Goal: Task Accomplishment & Management: Complete application form

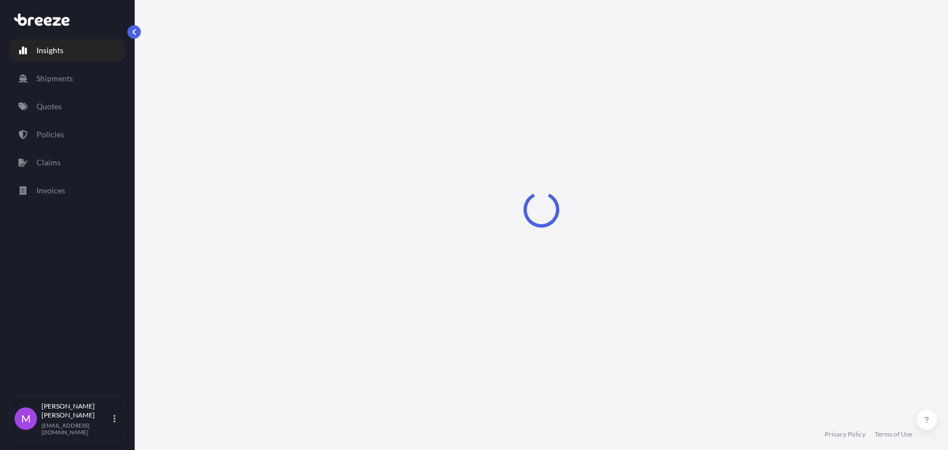
select select "2025"
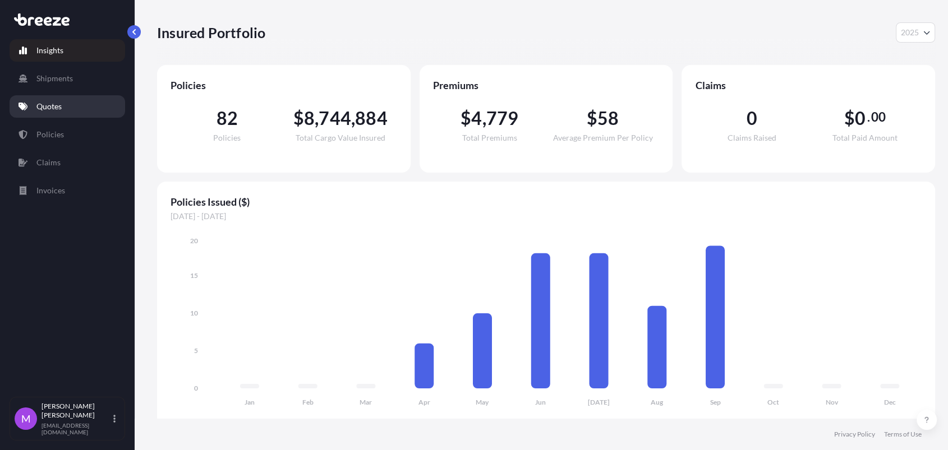
click at [71, 104] on link "Quotes" at bounding box center [67, 106] width 115 height 22
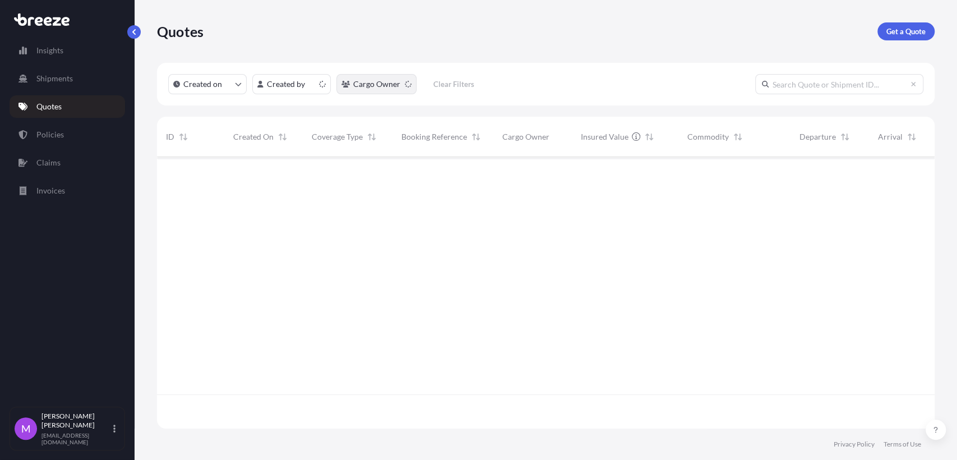
scroll to position [267, 768]
click at [406, 90] on button "Cargo Owner" at bounding box center [376, 84] width 80 height 20
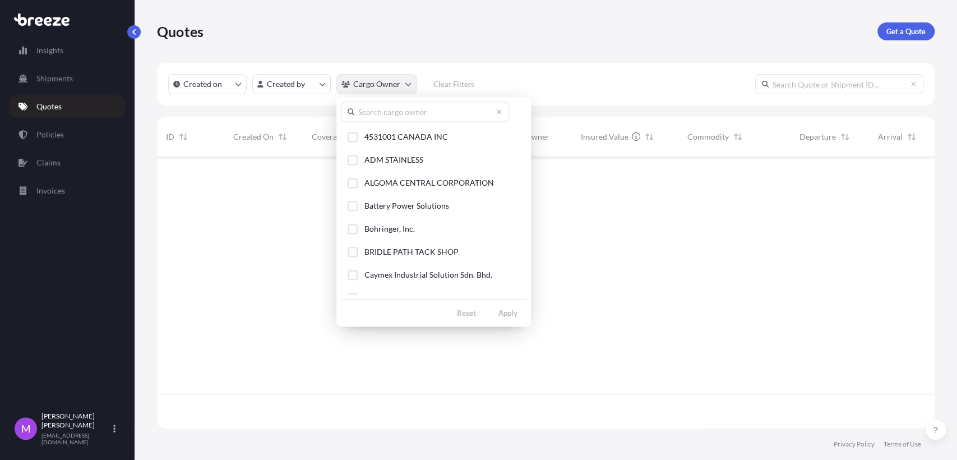
click at [402, 88] on html "Insights Shipments Quotes Policies Claims Invoices M Maricel Manansala maricelm…" at bounding box center [478, 230] width 957 height 460
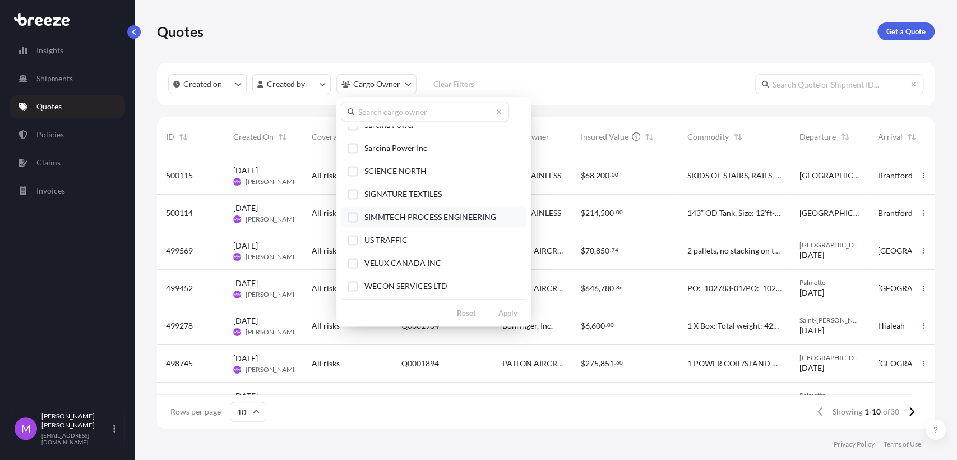
scroll to position [225, 0]
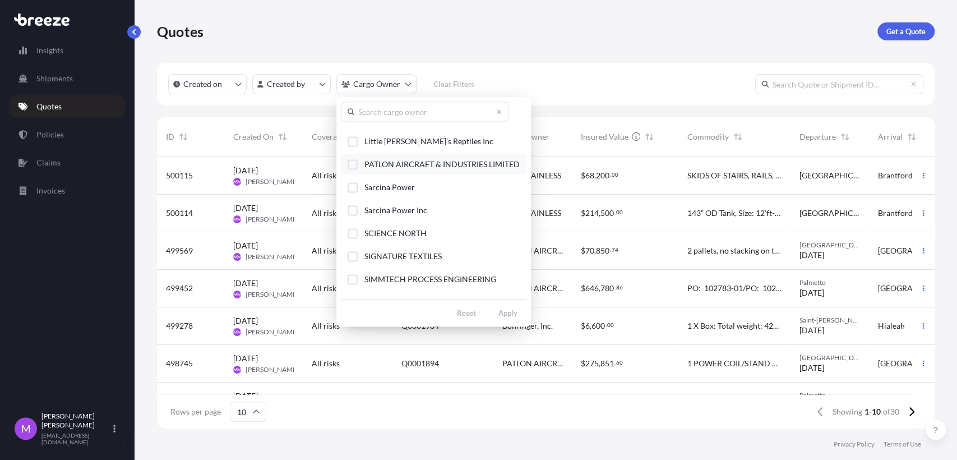
click at [357, 166] on div "Select Option" at bounding box center [353, 164] width 10 height 10
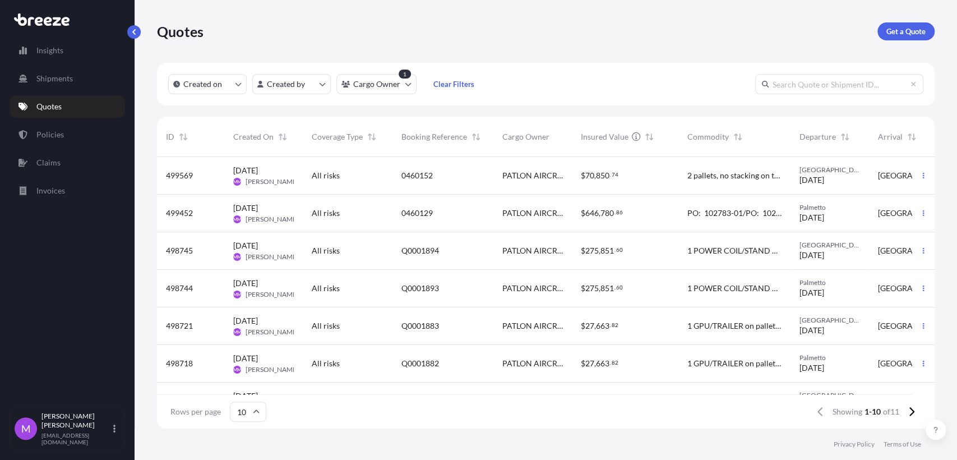
click at [637, 338] on div "$ 27 , 663 . 82" at bounding box center [625, 326] width 107 height 38
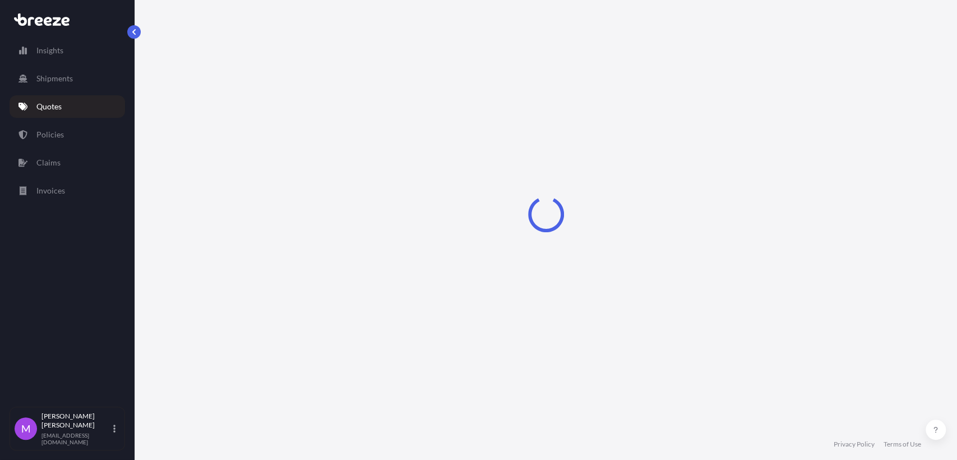
select select "Road"
select select "1"
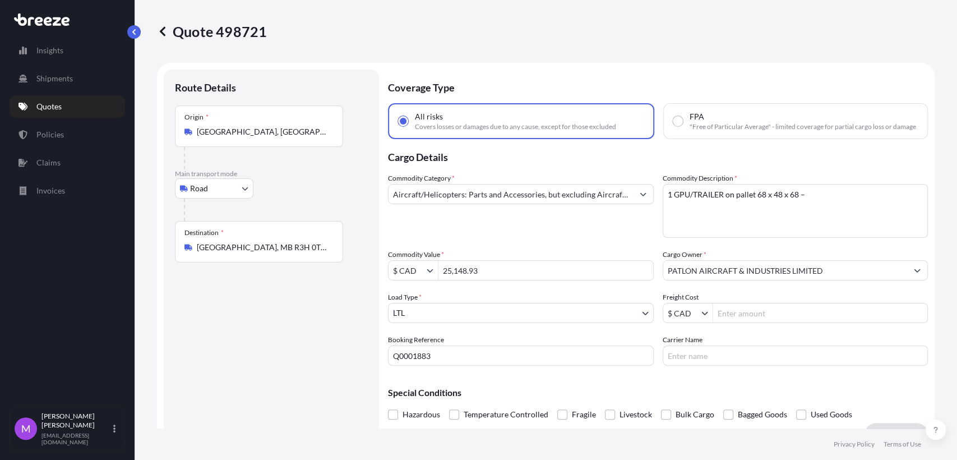
click at [452, 366] on input "Q0001883" at bounding box center [521, 355] width 266 height 20
drag, startPoint x: 451, startPoint y: 369, endPoint x: 364, endPoint y: 362, distance: 87.8
click at [364, 362] on form "Route Details Place of loading Road Road Rail Origin * Halton Hills, ON, Canada…" at bounding box center [546, 257] width 778 height 389
click at [61, 135] on p "Policies" at bounding box center [49, 134] width 27 height 11
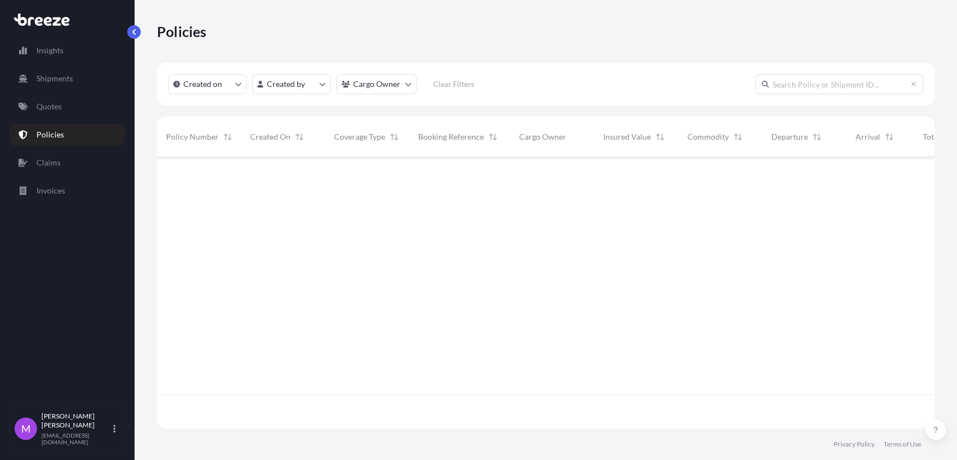
scroll to position [267, 768]
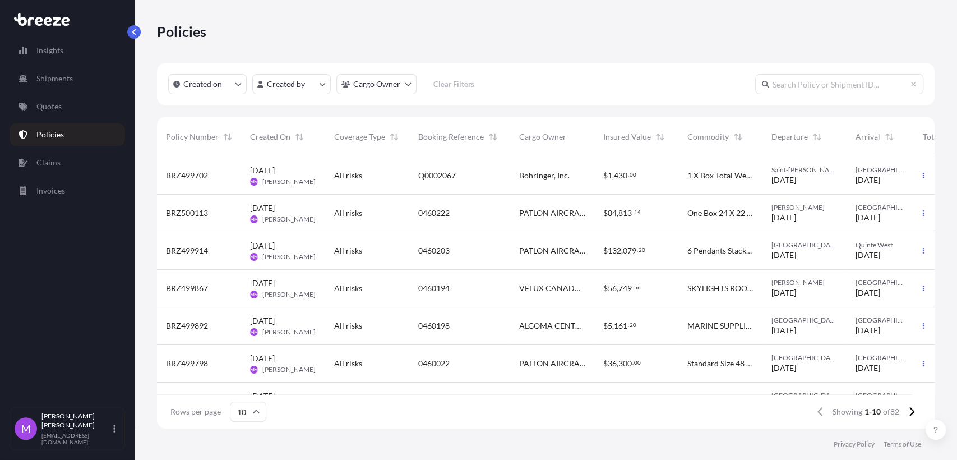
click at [489, 215] on div "0460222" at bounding box center [459, 212] width 83 height 11
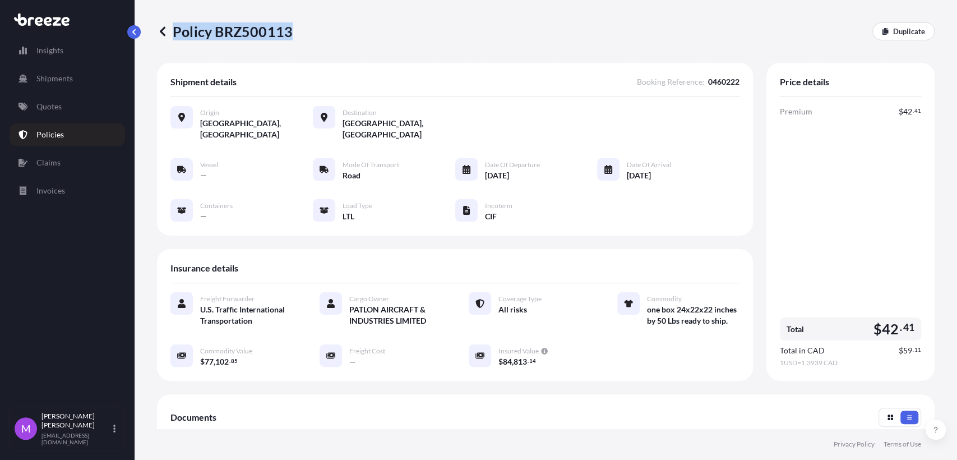
drag, startPoint x: 307, startPoint y: 38, endPoint x: 290, endPoint y: 31, distance: 18.1
click at [290, 31] on div "Policy BRZ500113 Duplicate" at bounding box center [546, 31] width 778 height 18
copy p "Policy BRZ500113"
click at [166, 30] on icon at bounding box center [162, 31] width 11 height 11
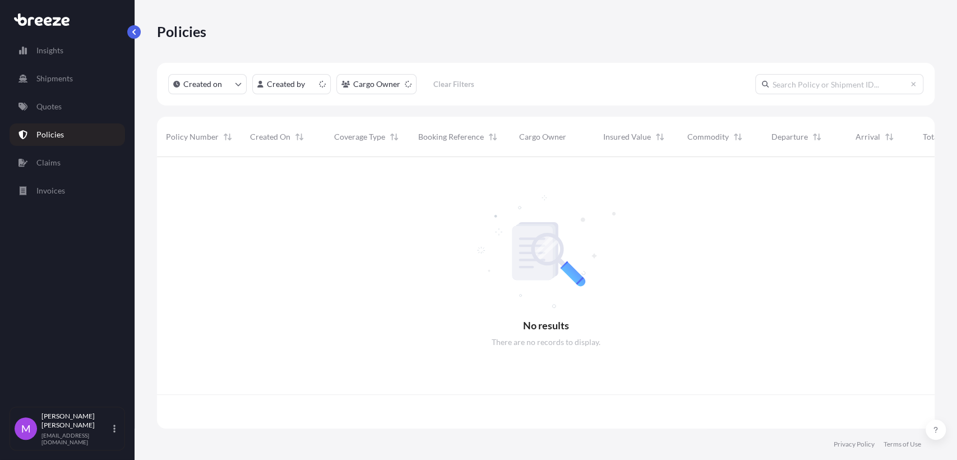
scroll to position [267, 768]
click at [819, 85] on input "text" at bounding box center [839, 84] width 168 height 20
paste input "Q0001792"
type input "Q0001792"
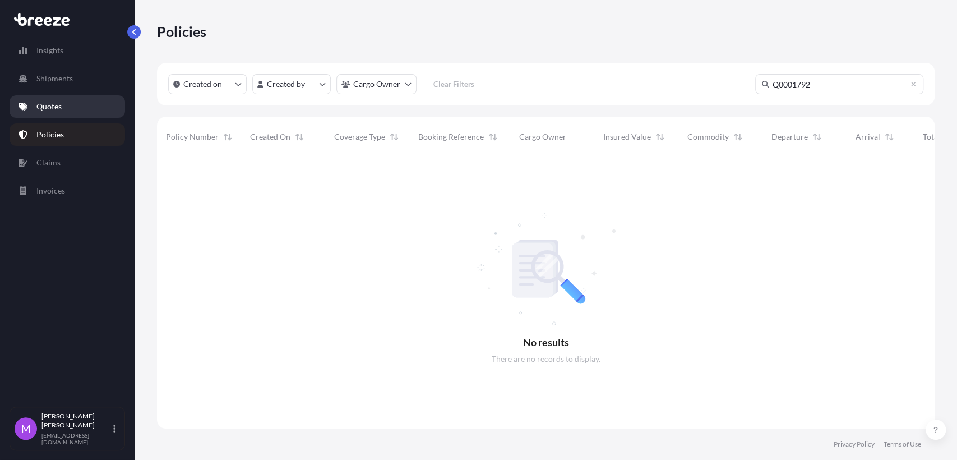
click at [61, 113] on link "Quotes" at bounding box center [67, 106] width 115 height 22
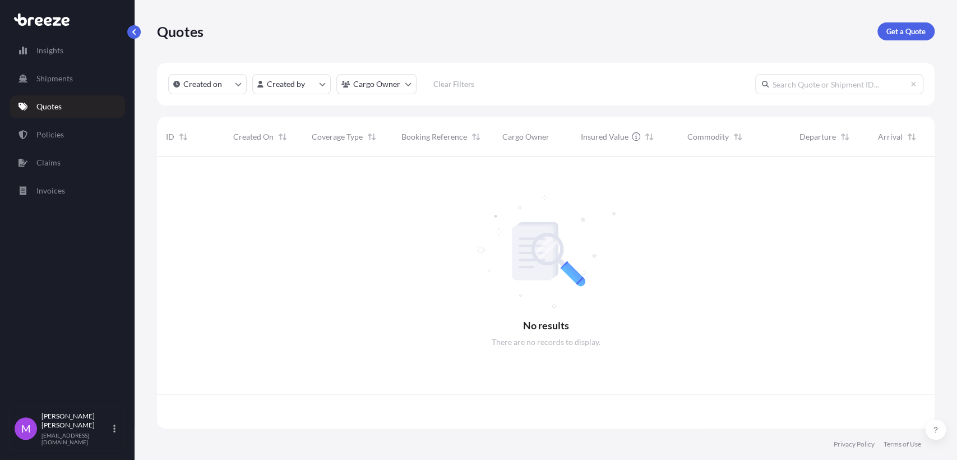
scroll to position [267, 768]
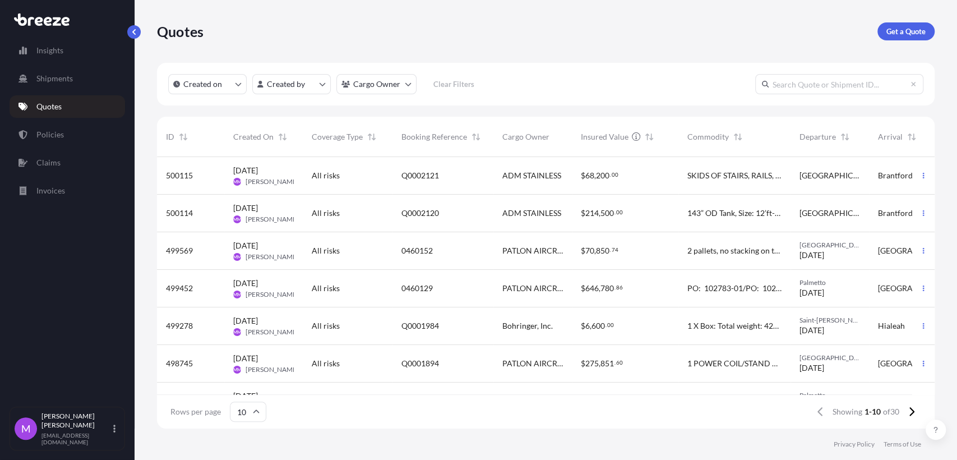
click at [797, 83] on input "text" at bounding box center [839, 84] width 168 height 20
paste input "Q0001792"
type input "Q0001792"
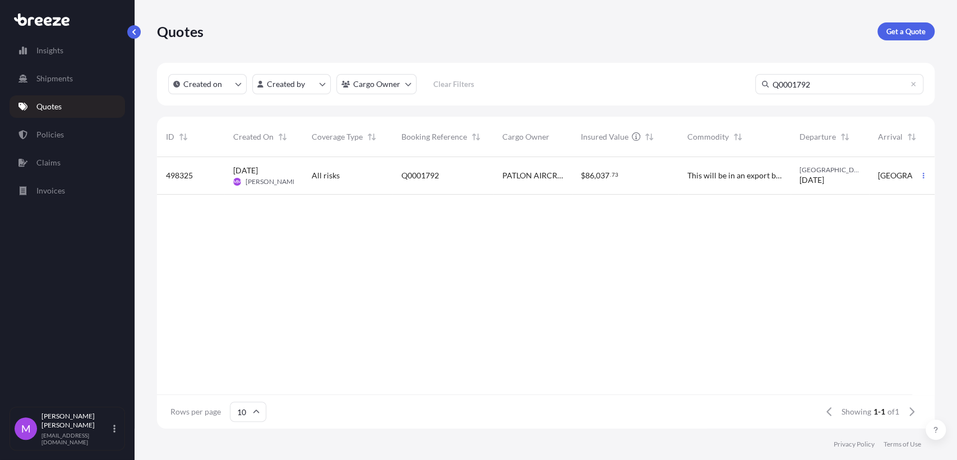
click at [673, 186] on div "$ 86 , 037 . 73" at bounding box center [625, 176] width 107 height 38
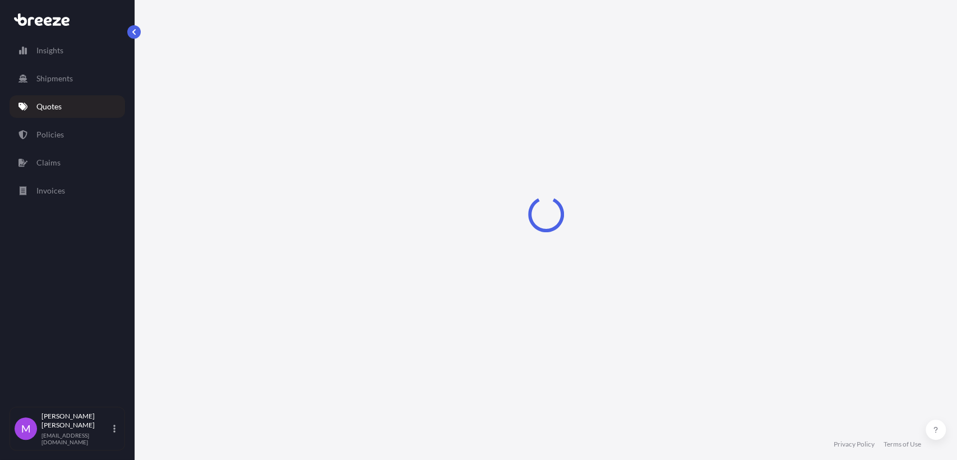
select select "Road"
select select "1"
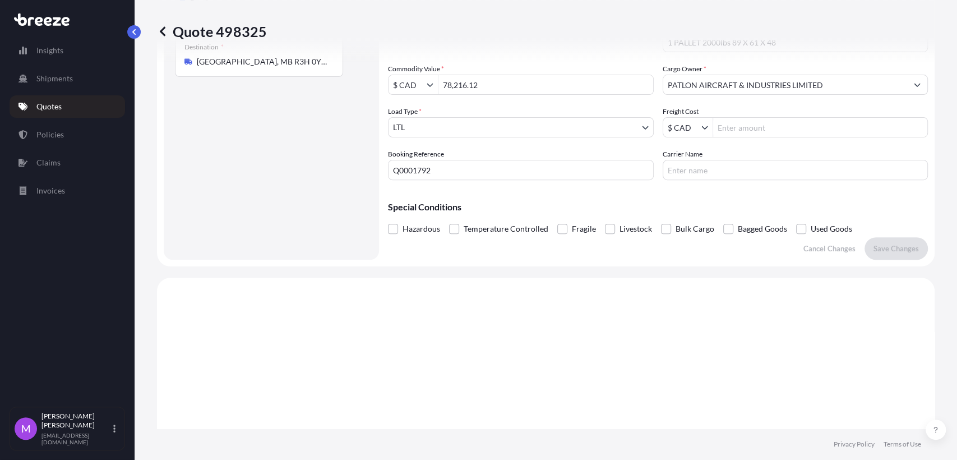
scroll to position [132, 0]
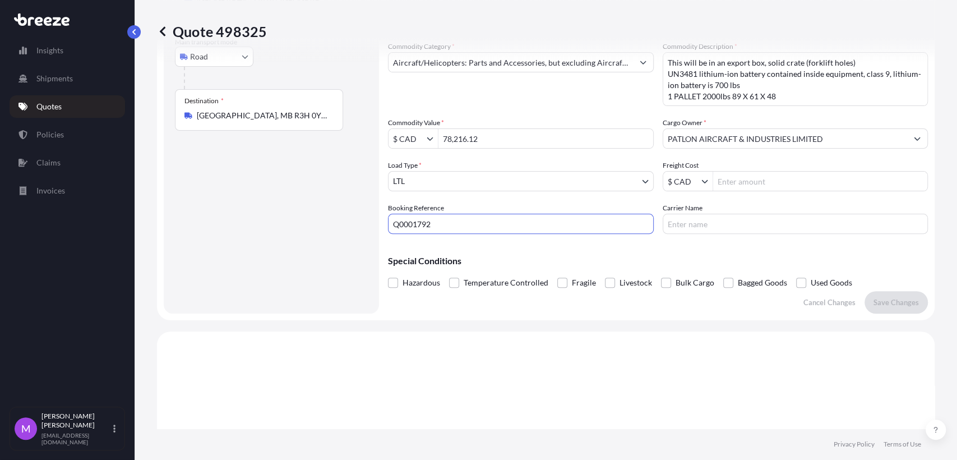
click at [451, 223] on input "Q0001792" at bounding box center [521, 224] width 266 height 20
drag, startPoint x: 452, startPoint y: 226, endPoint x: 378, endPoint y: 238, distance: 74.9
click at [350, 226] on form "Route Details Place of loading Road Road Rail Origin * Halton Hills, ON, Canada…" at bounding box center [546, 125] width 778 height 389
paste input "0460209"
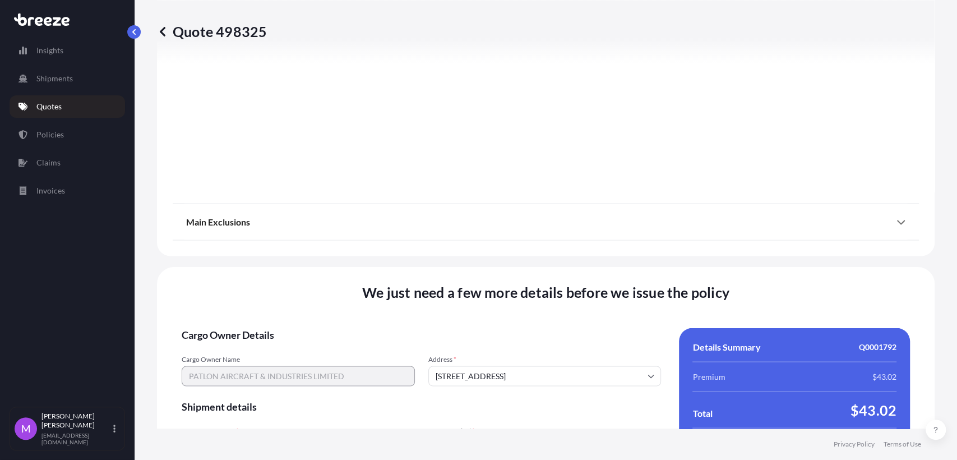
scroll to position [1440, 0]
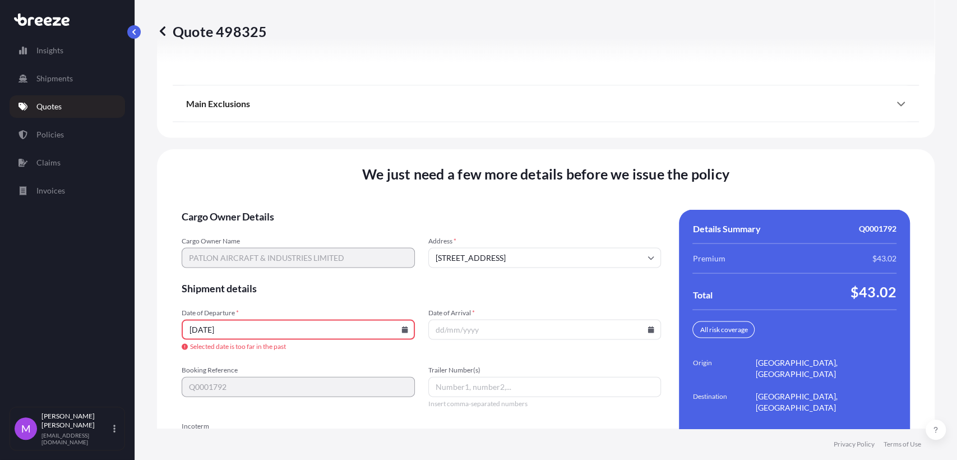
type input "0460209"
click at [292, 340] on input "[DATE]" at bounding box center [298, 330] width 233 height 20
click at [331, 340] on input "[DATE]" at bounding box center [298, 330] width 233 height 20
paste input "09/29/2025 0800"
type input "14/07/202509/29/2025 0800"
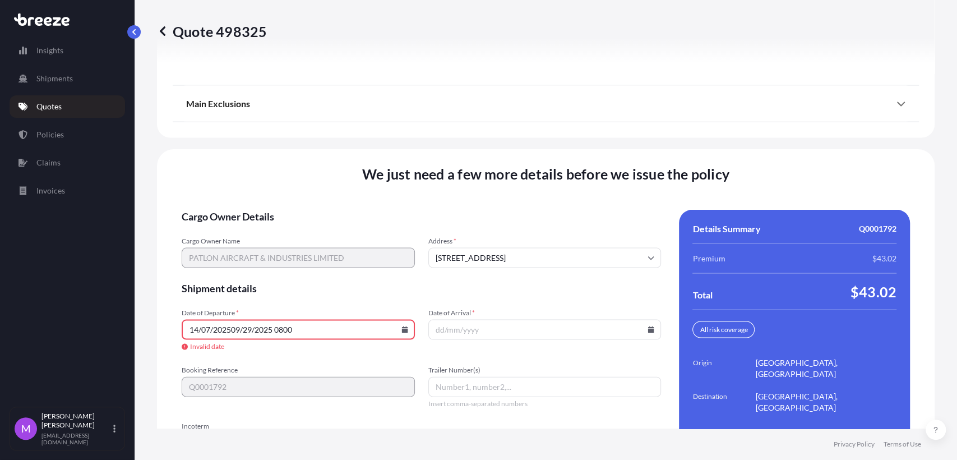
click at [650, 340] on input "Date of Arrival *" at bounding box center [544, 330] width 233 height 20
click at [648, 333] on icon at bounding box center [651, 329] width 6 height 7
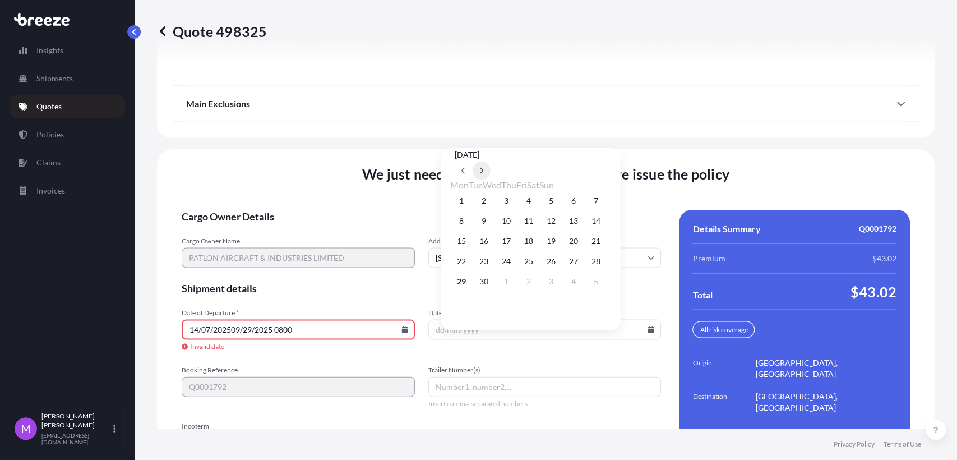
click at [484, 167] on icon at bounding box center [481, 170] width 4 height 7
click at [583, 220] on button "11" at bounding box center [574, 221] width 18 height 18
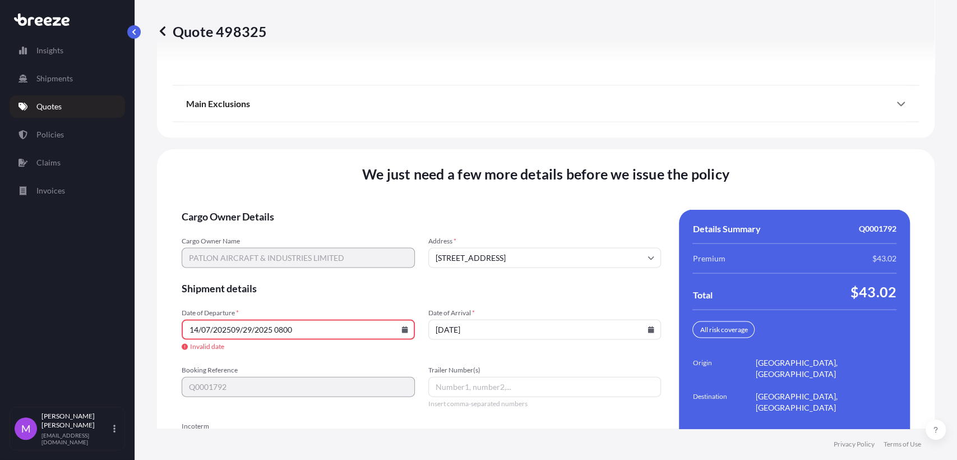
click at [533, 336] on input "11/10/2025" at bounding box center [544, 330] width 233 height 20
click at [538, 340] on input "11/10/2025" at bounding box center [544, 330] width 233 height 20
click at [475, 352] on div "Date of Departure * 14/07/202509/29/2025 0800 Invalid date Date of Arrival * 11…" at bounding box center [421, 330] width 479 height 44
drag, startPoint x: 474, startPoint y: 351, endPoint x: 568, endPoint y: 366, distance: 94.8
click at [489, 340] on input "11/10/2025" at bounding box center [544, 330] width 233 height 20
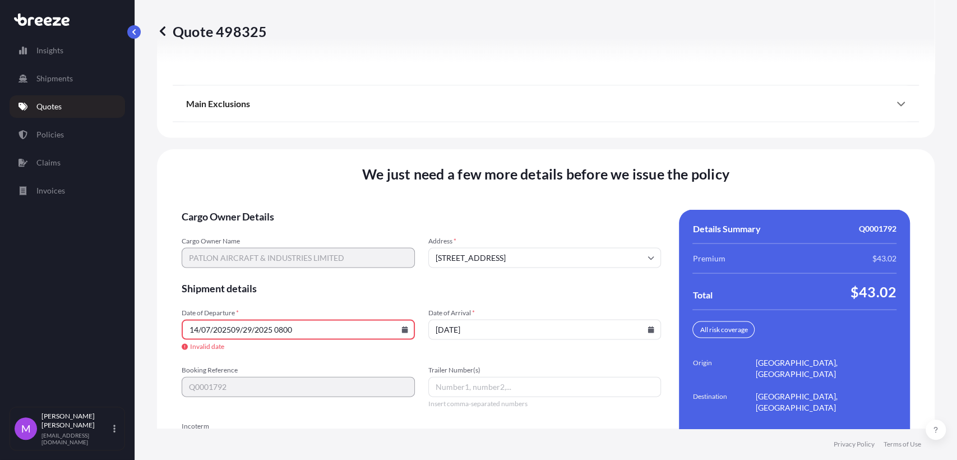
click at [641, 340] on div "11/10/2025" at bounding box center [544, 330] width 233 height 20
click at [648, 333] on icon at bounding box center [651, 329] width 6 height 7
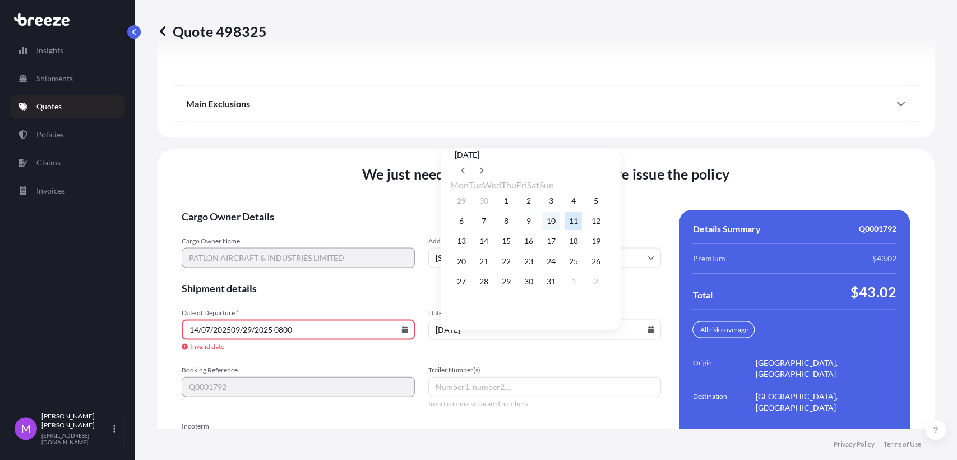
click at [560, 224] on button "10" at bounding box center [551, 221] width 18 height 18
type input "[DATE]"
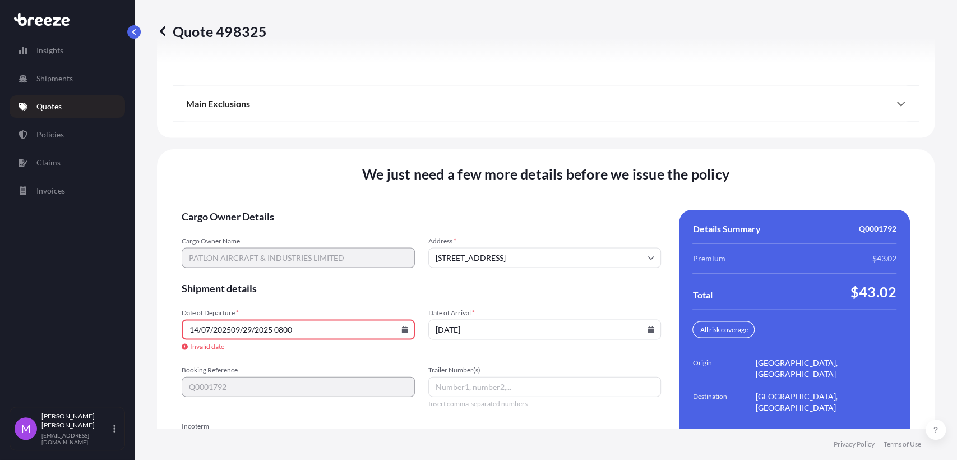
click at [309, 427] on form "Cargo Owner Details Cargo Owner Name PATLON AIRCRAFT & INDUSTRIES LIMITED Addre…" at bounding box center [421, 347] width 479 height 275
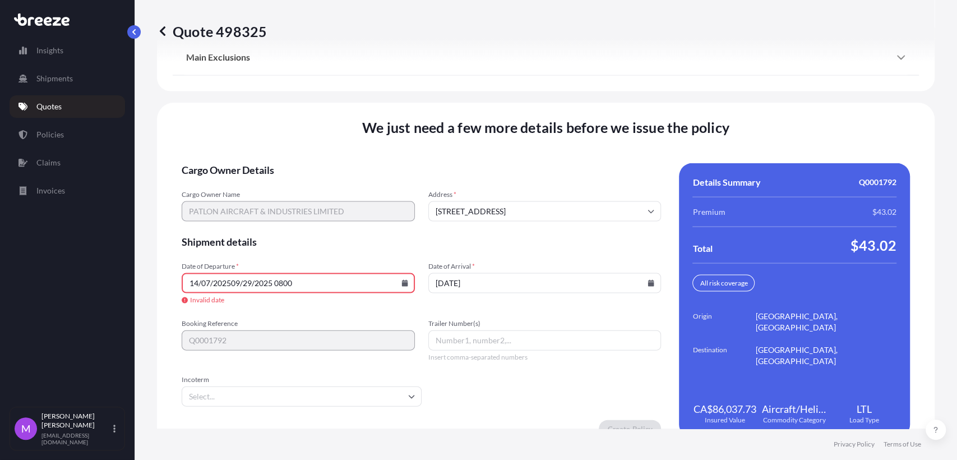
scroll to position [1527, 0]
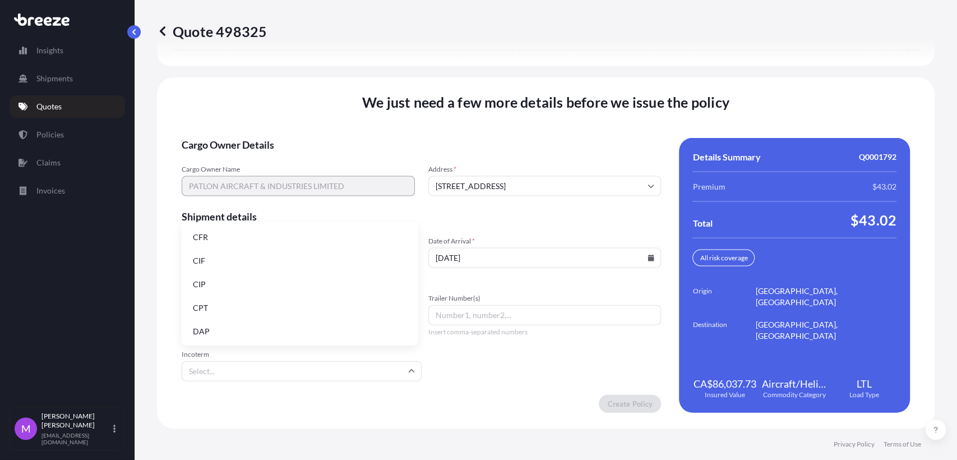
click at [299, 373] on input "Incoterm" at bounding box center [302, 371] width 240 height 20
click at [230, 263] on li "CIF" at bounding box center [300, 260] width 228 height 21
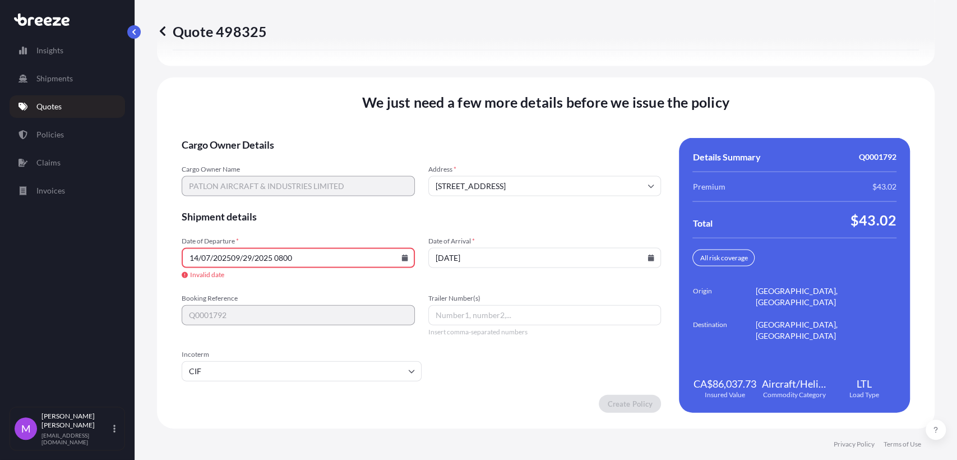
click at [574, 360] on form "Cargo Owner Details Cargo Owner Name PATLON AIRCRAFT & INDUSTRIES LIMITED Addre…" at bounding box center [421, 275] width 479 height 275
click at [526, 323] on input "Trailer Number(s)" at bounding box center [544, 315] width 233 height 20
click at [309, 267] on input "14/07/202509/29/2025 0800" at bounding box center [298, 258] width 233 height 20
drag, startPoint x: 309, startPoint y: 267, endPoint x: 130, endPoint y: 246, distance: 181.2
click at [130, 246] on div "Insights Shipments Quotes Policies Claims Invoices M Maricel Manansala maricelm…" at bounding box center [478, 230] width 957 height 460
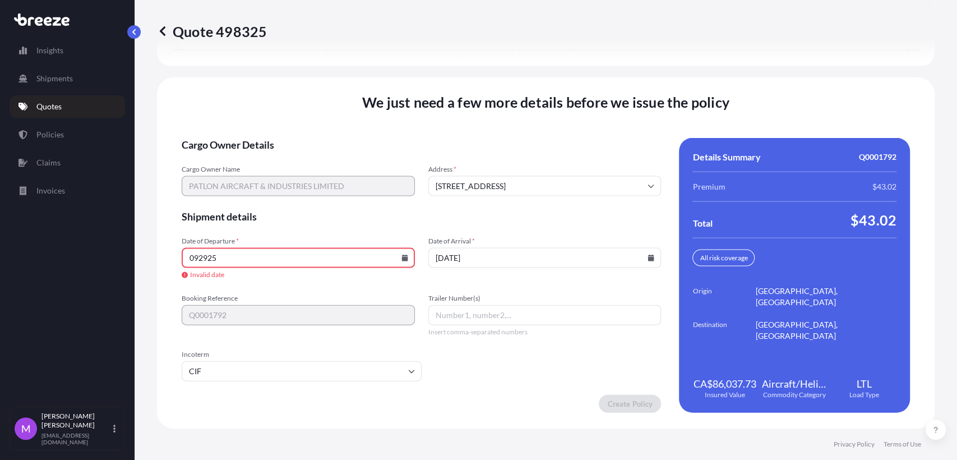
click at [401, 260] on icon at bounding box center [404, 258] width 6 height 7
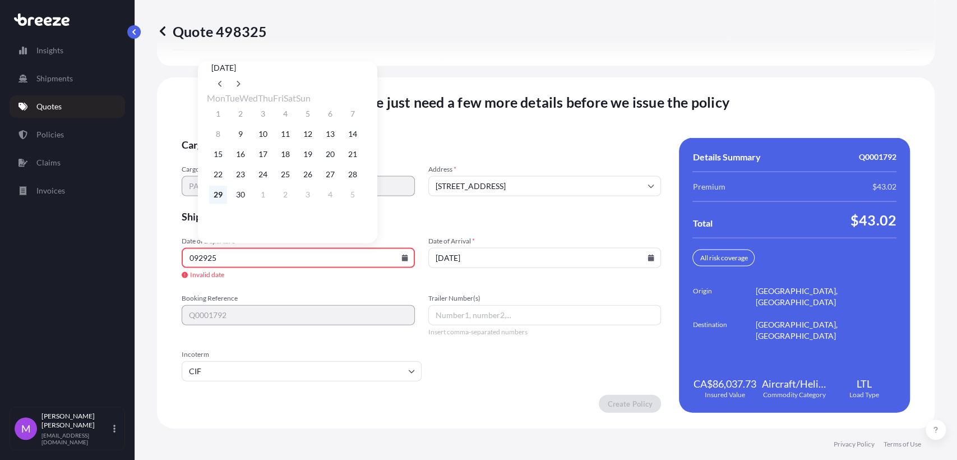
click at [219, 199] on button "29" at bounding box center [218, 195] width 18 height 18
type input "[DATE]"
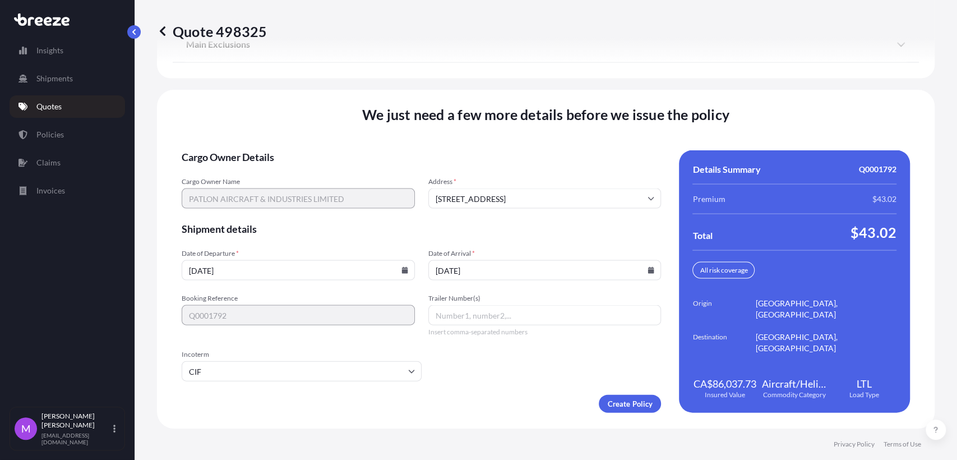
scroll to position [1503, 0]
click at [636, 267] on input "[DATE]" at bounding box center [544, 270] width 233 height 20
drag, startPoint x: 636, startPoint y: 267, endPoint x: 641, endPoint y: 275, distance: 9.6
click at [640, 273] on input "[DATE]" at bounding box center [544, 270] width 233 height 20
drag, startPoint x: 643, startPoint y: 277, endPoint x: 650, endPoint y: 278, distance: 7.4
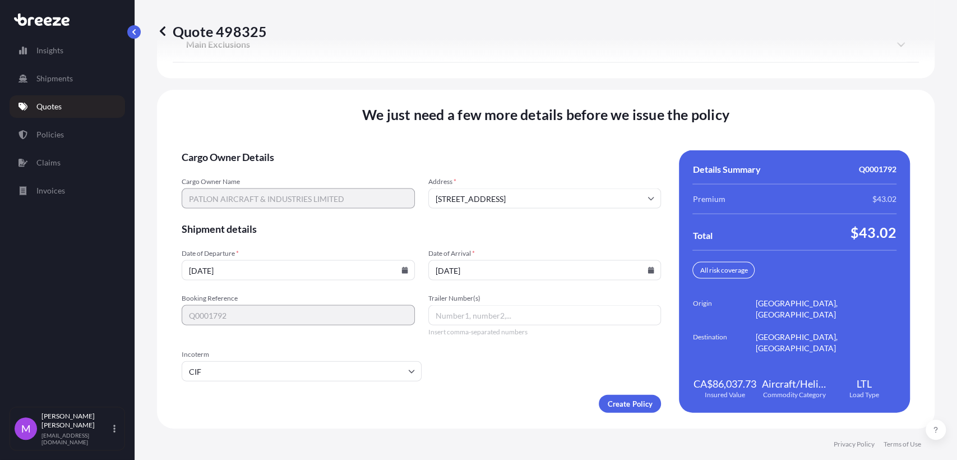
click at [646, 278] on input "[DATE]" at bounding box center [544, 270] width 233 height 20
click at [650, 278] on input "[DATE]" at bounding box center [544, 270] width 233 height 20
click at [640, 261] on input "[DATE]" at bounding box center [544, 270] width 233 height 20
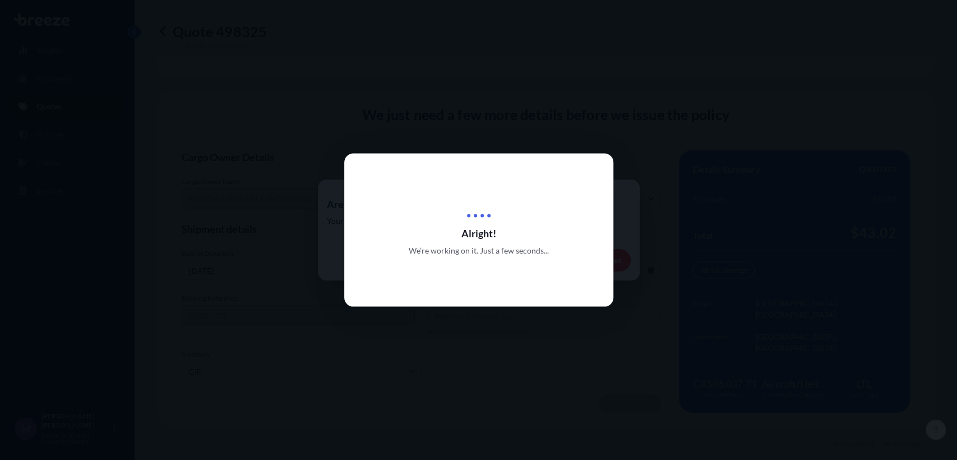
click at [457, 140] on div at bounding box center [478, 230] width 957 height 460
click at [532, 269] on div "Alright! We’re working on it. Just a few seconds..." at bounding box center [478, 230] width 269 height 153
drag, startPoint x: 542, startPoint y: 288, endPoint x: 238, endPoint y: 181, distance: 321.8
click at [538, 288] on div "Alright! We’re working on it. Just a few seconds..." at bounding box center [478, 230] width 269 height 153
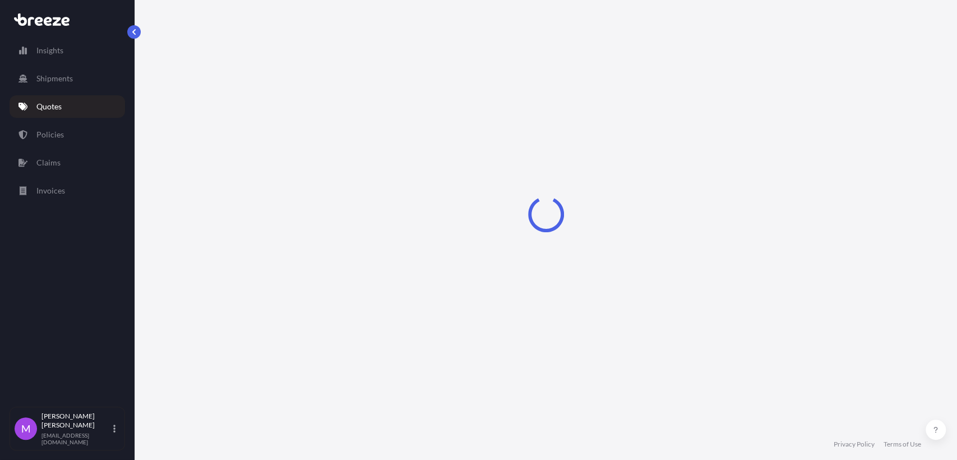
select select "Road"
select select "1"
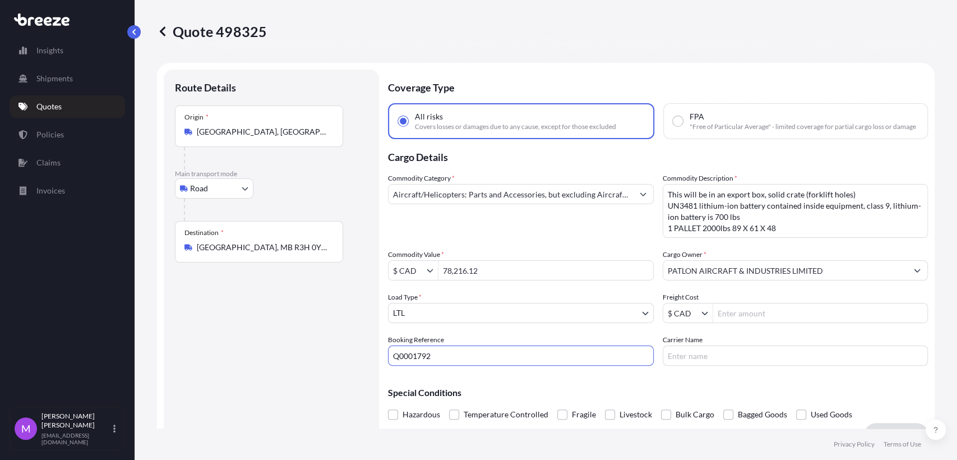
drag, startPoint x: 460, startPoint y: 359, endPoint x: 392, endPoint y: 359, distance: 67.8
click at [392, 359] on input "Q0001792" at bounding box center [521, 355] width 266 height 20
paste input "0460209"
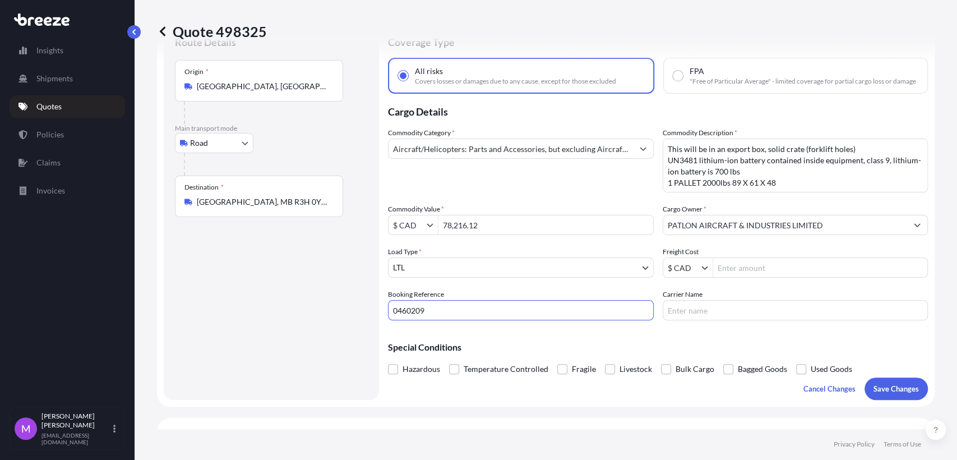
scroll to position [124, 0]
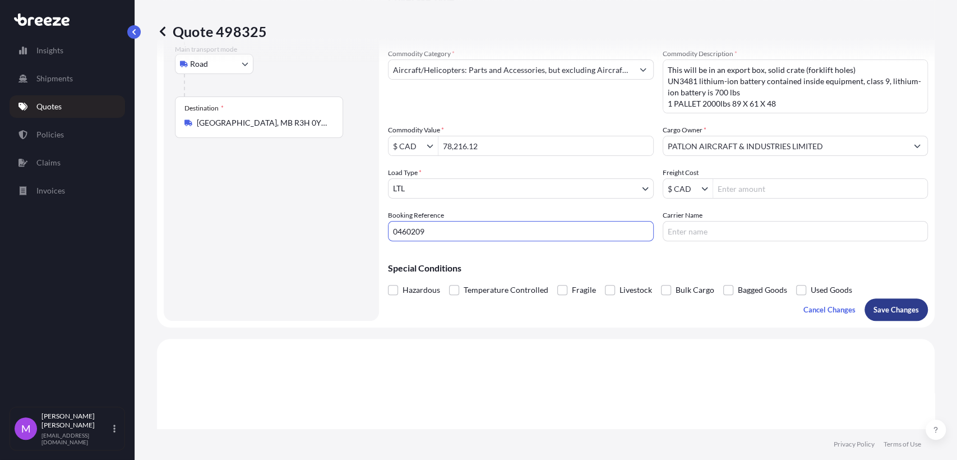
type input "0460209"
click at [877, 315] on p "Save Changes" at bounding box center [895, 309] width 45 height 11
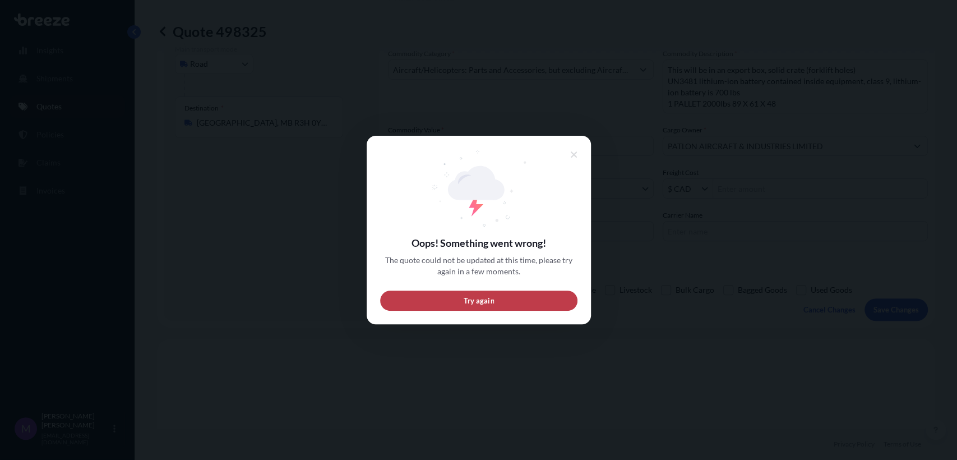
click at [518, 302] on button "Try again" at bounding box center [478, 300] width 197 height 20
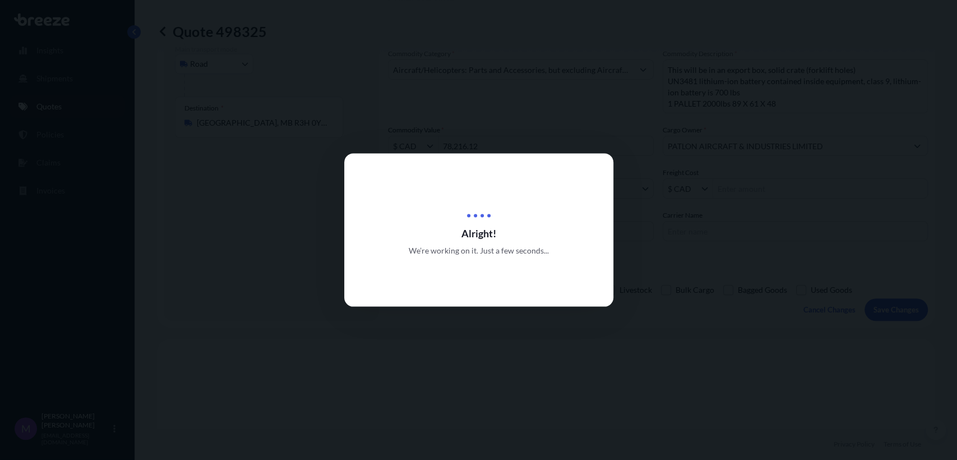
scroll to position [18, 0]
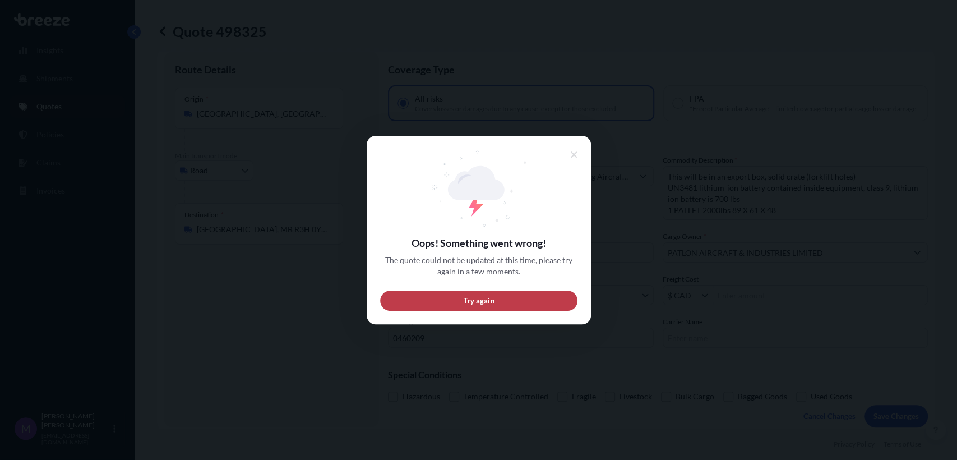
click at [442, 307] on button "Try again" at bounding box center [478, 300] width 197 height 20
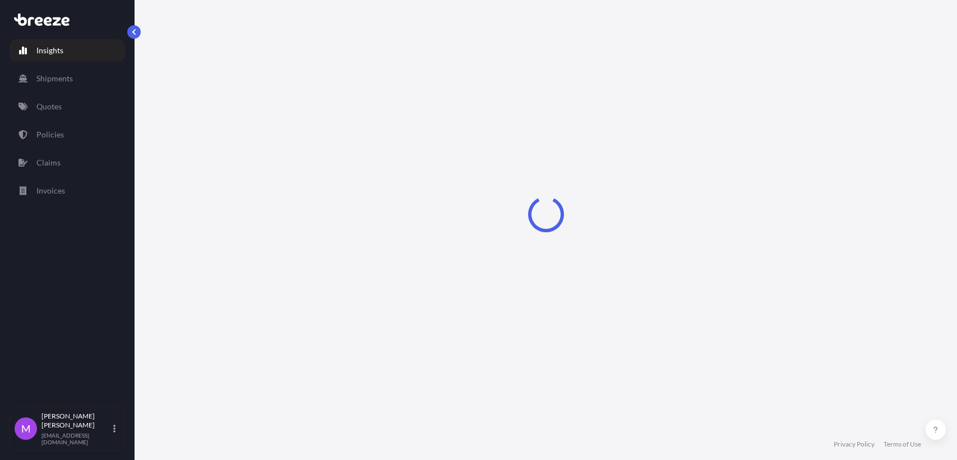
select select "2025"
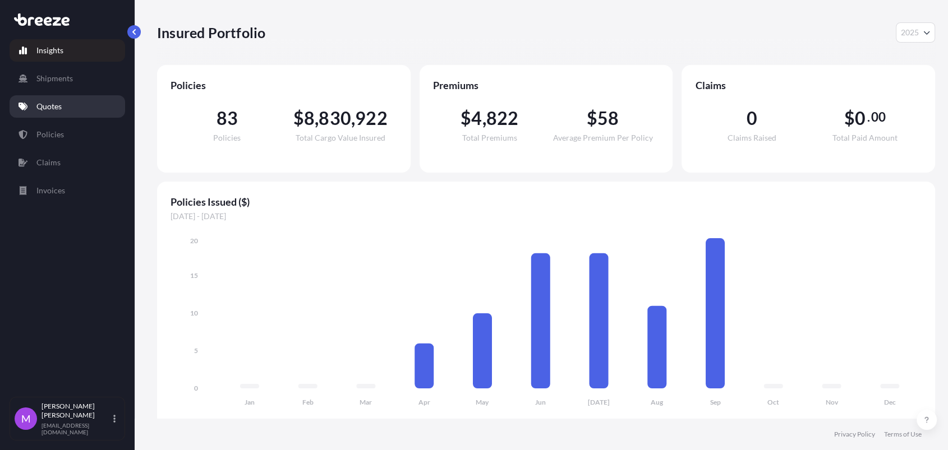
click at [76, 104] on link "Quotes" at bounding box center [67, 106] width 115 height 22
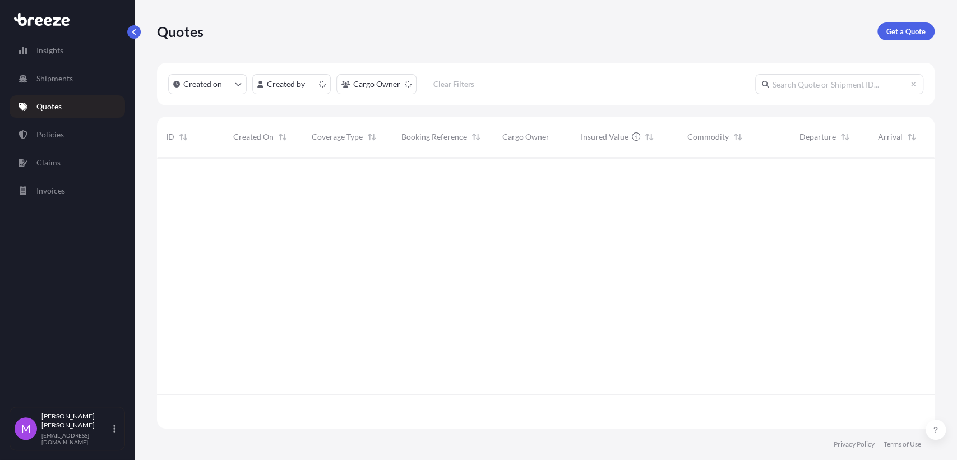
scroll to position [267, 768]
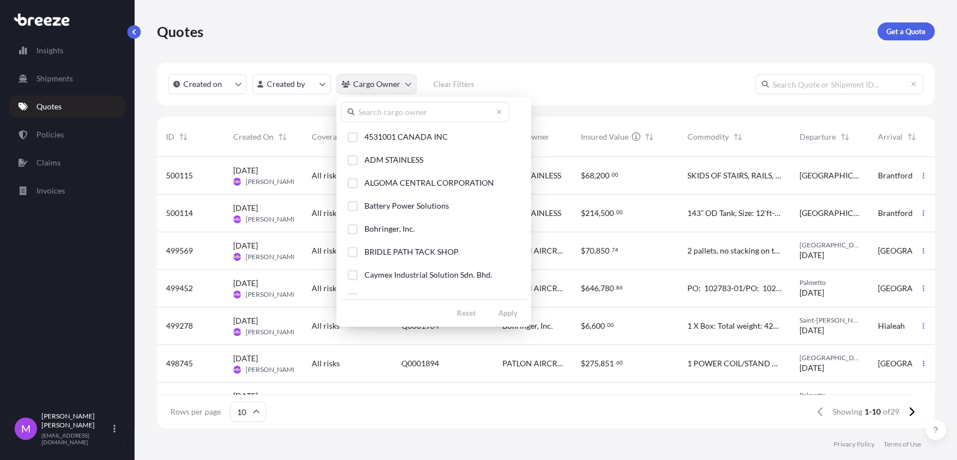
click at [412, 78] on html "Insights Shipments Quotes Policies Claims Invoices M [PERSON_NAME] [EMAIL_ADDRE…" at bounding box center [478, 230] width 957 height 460
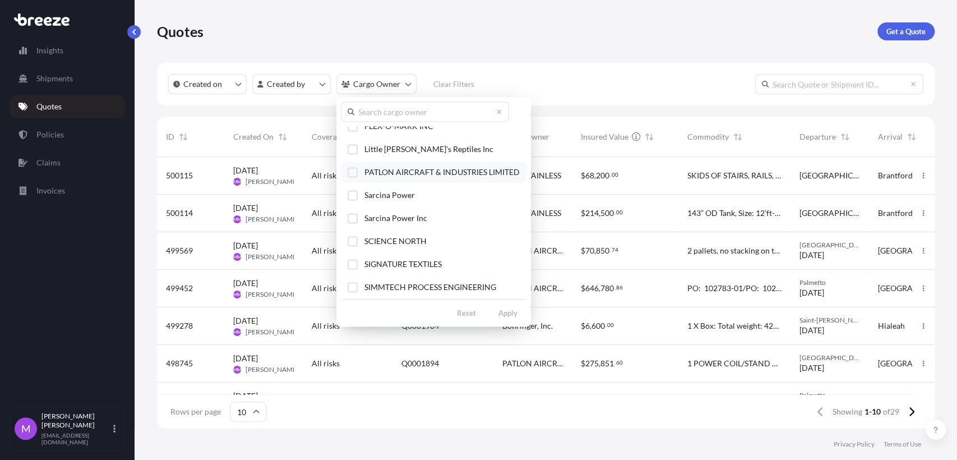
scroll to position [163, 0]
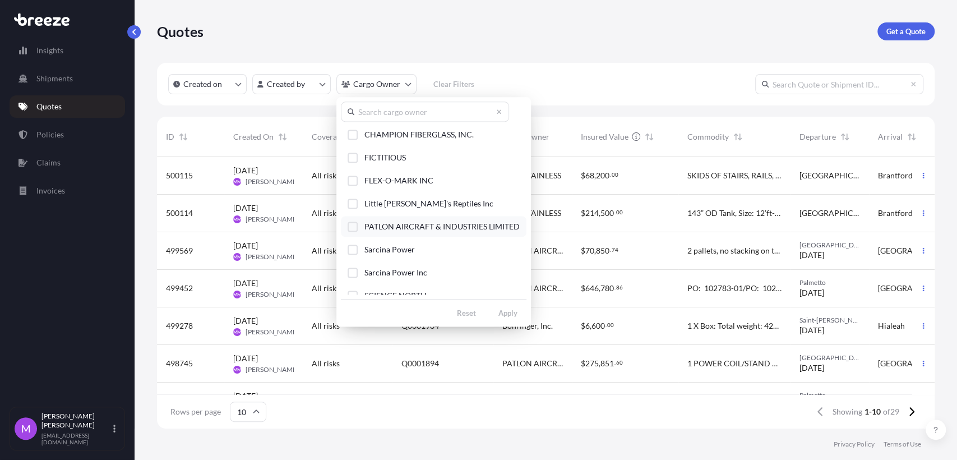
click at [345, 226] on button "PATLON AIRCRAFT & INDUSTRIES LIMITED" at bounding box center [434, 226] width 186 height 21
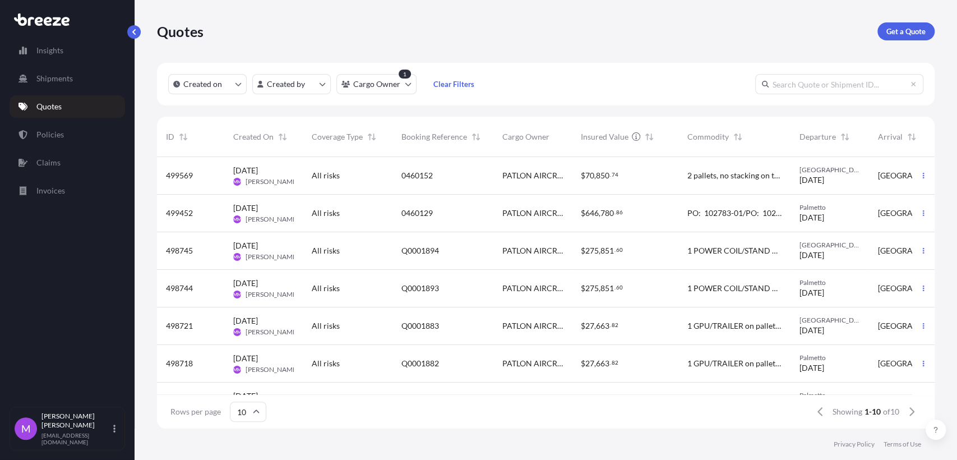
click at [657, 328] on div "$ 27 , 663 . 82" at bounding box center [625, 325] width 89 height 11
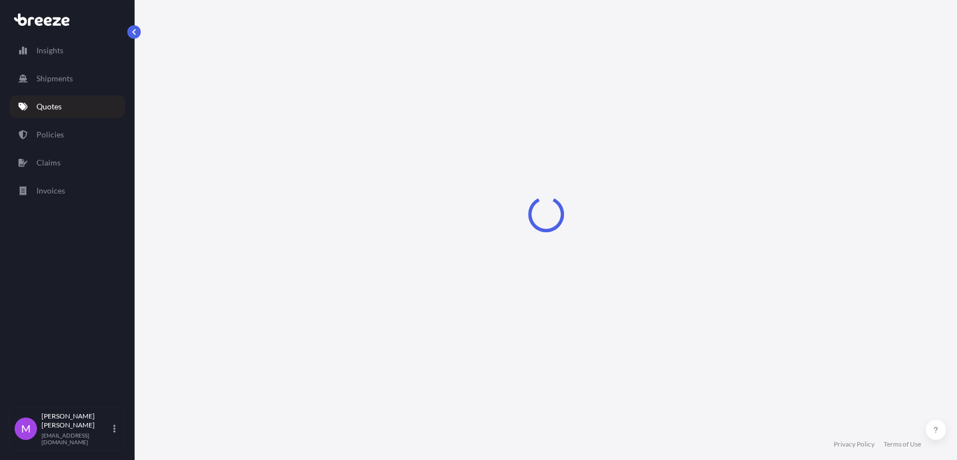
select select "Road"
select select "1"
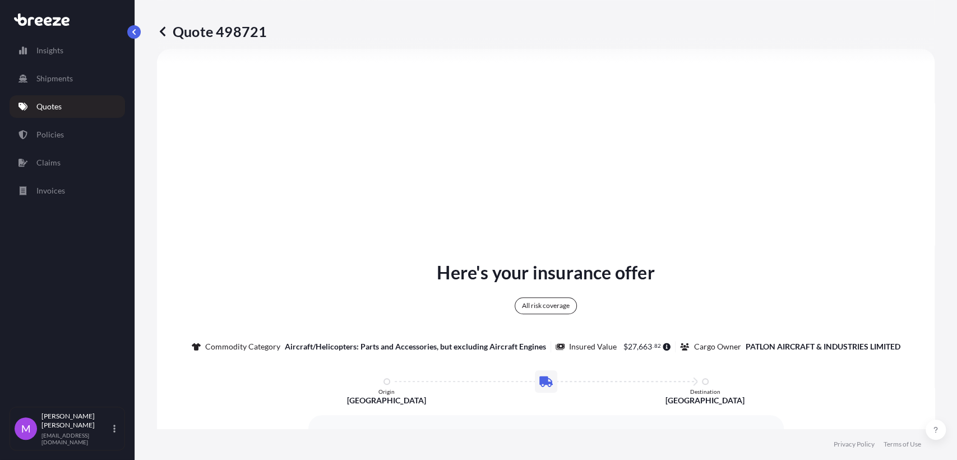
scroll to position [539, 0]
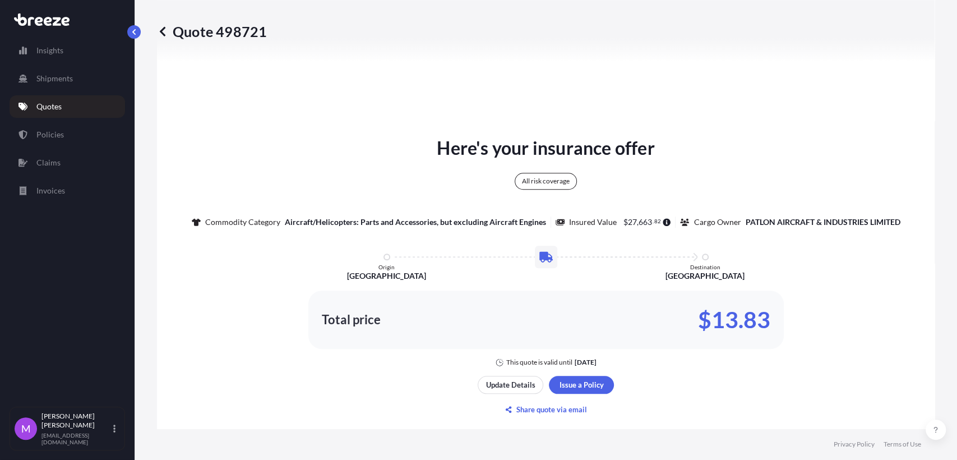
click at [166, 30] on icon at bounding box center [162, 31] width 11 height 11
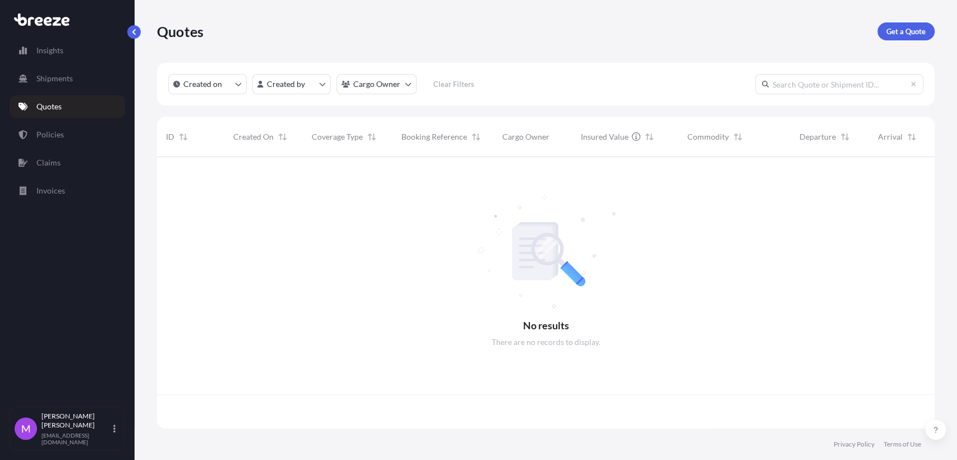
scroll to position [267, 768]
click at [408, 87] on html "Insights Shipments Quotes Policies Claims Invoices M [PERSON_NAME] [EMAIL_ADDRE…" at bounding box center [478, 230] width 957 height 460
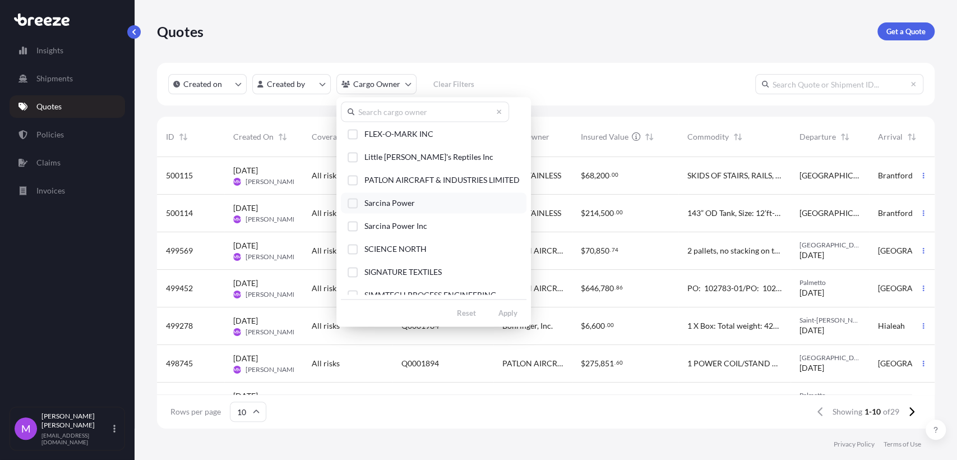
scroll to position [163, 0]
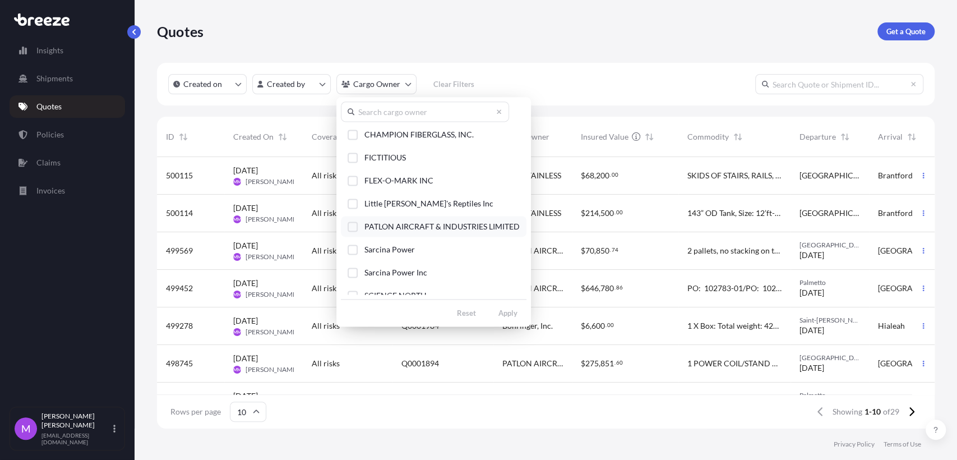
click at [350, 228] on div "Select Option" at bounding box center [353, 226] width 10 height 10
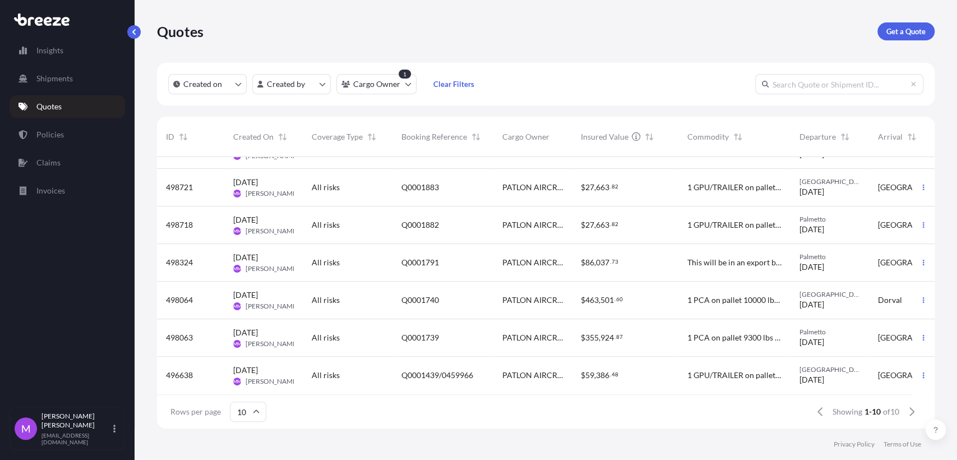
scroll to position [148, 0]
click at [900, 411] on div "Showing 1-10 of 10" at bounding box center [866, 412] width 111 height 18
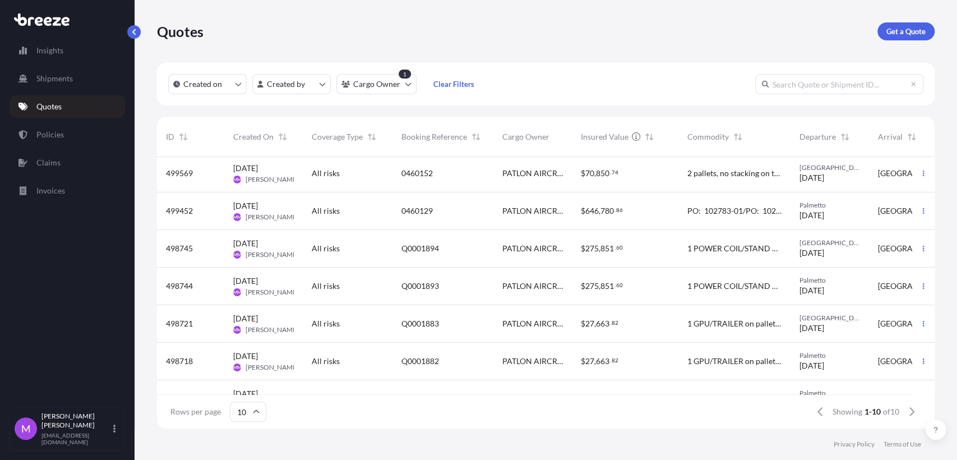
scroll to position [0, 0]
click at [645, 330] on div "$ 27 , 663 . 82" at bounding box center [625, 325] width 89 height 11
select select "Road"
select select "1"
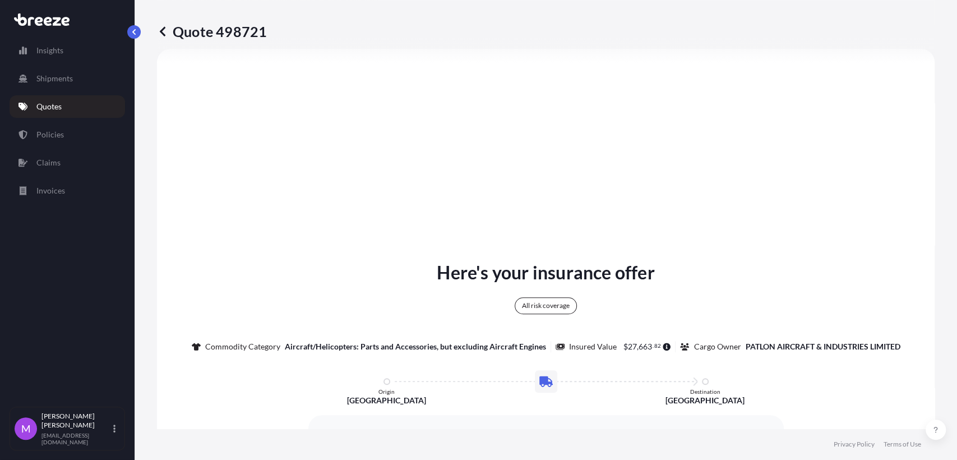
scroll to position [664, 0]
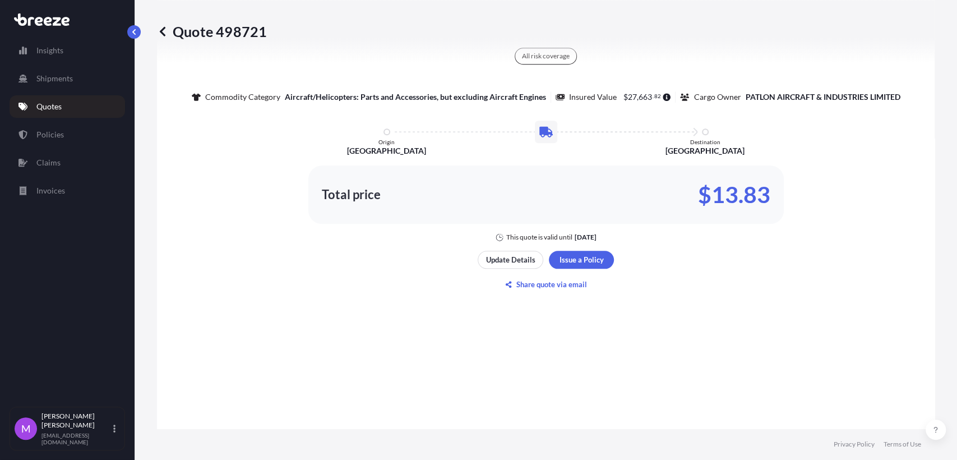
click at [151, 33] on div "Quote 498721 Route Details Place of loading Road Road Rail Origin * [GEOGRAPHIC…" at bounding box center [546, 214] width 822 height 428
click at [177, 35] on p "Quote 498721" at bounding box center [212, 31] width 110 height 18
click at [169, 33] on p "Quote 498721" at bounding box center [212, 31] width 110 height 18
click at [163, 30] on icon at bounding box center [162, 31] width 11 height 11
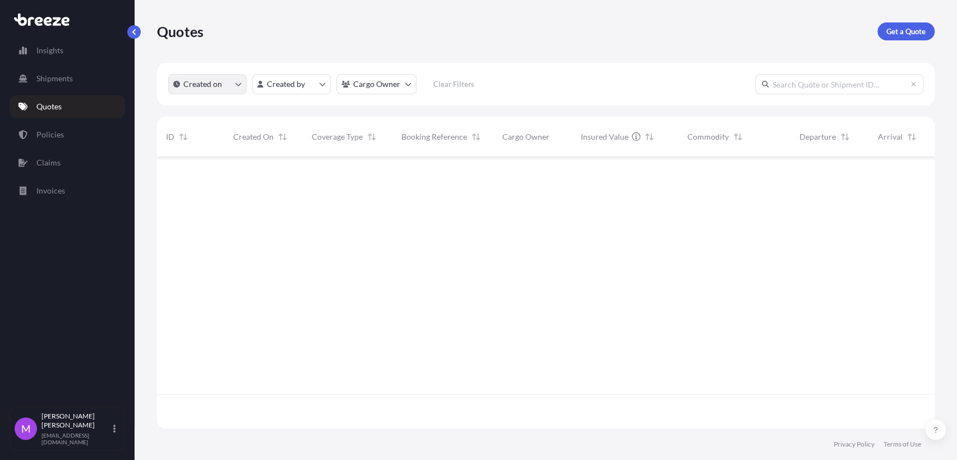
scroll to position [267, 768]
click at [787, 85] on input "text" at bounding box center [839, 84] width 168 height 20
paste input "Q0001792"
type input "Q0001792"
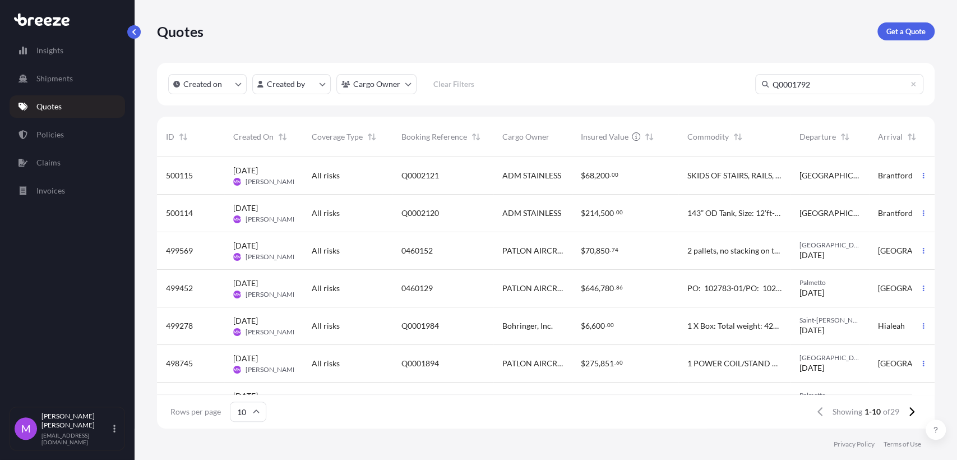
scroll to position [302, 768]
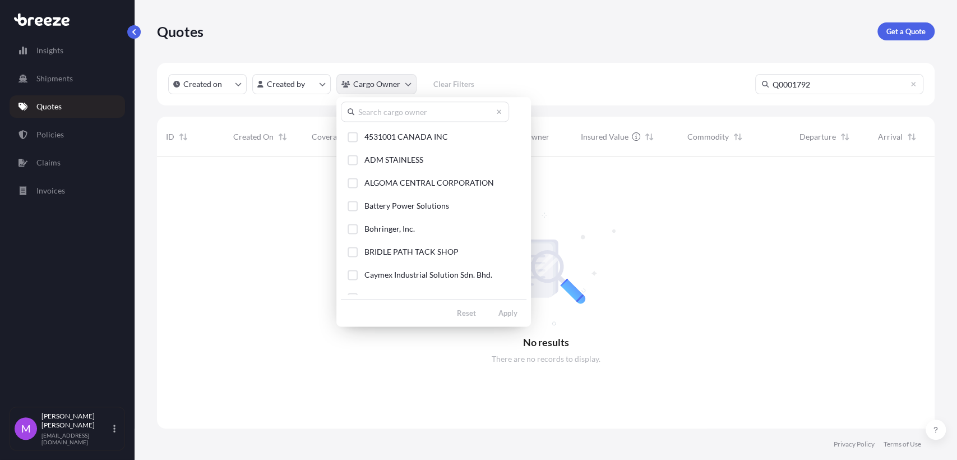
click at [380, 91] on html "Insights Shipments Quotes Policies Claims Invoices M [PERSON_NAME] [EMAIL_ADDRE…" at bounding box center [478, 230] width 957 height 460
click at [830, 81] on html "Insights Shipments Quotes Policies Claims Invoices M [PERSON_NAME] [EMAIL_ADDRE…" at bounding box center [478, 230] width 957 height 460
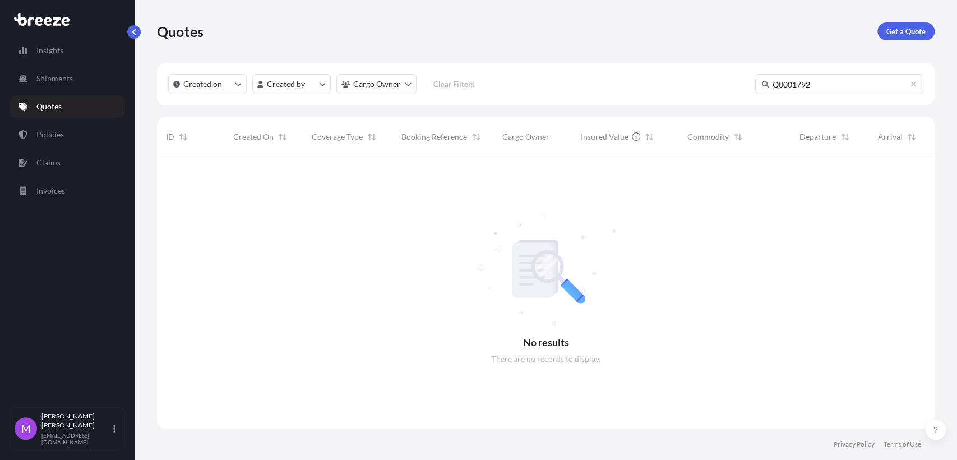
drag, startPoint x: 820, startPoint y: 80, endPoint x: 741, endPoint y: 73, distance: 79.3
click at [741, 73] on div "Created on Created by Cargo Owner Clear Filters Q0001792" at bounding box center [546, 84] width 778 height 43
click at [409, 85] on html "Insights Shipments Quotes Policies Claims Invoices M [PERSON_NAME] [EMAIL_ADDRE…" at bounding box center [478, 230] width 957 height 460
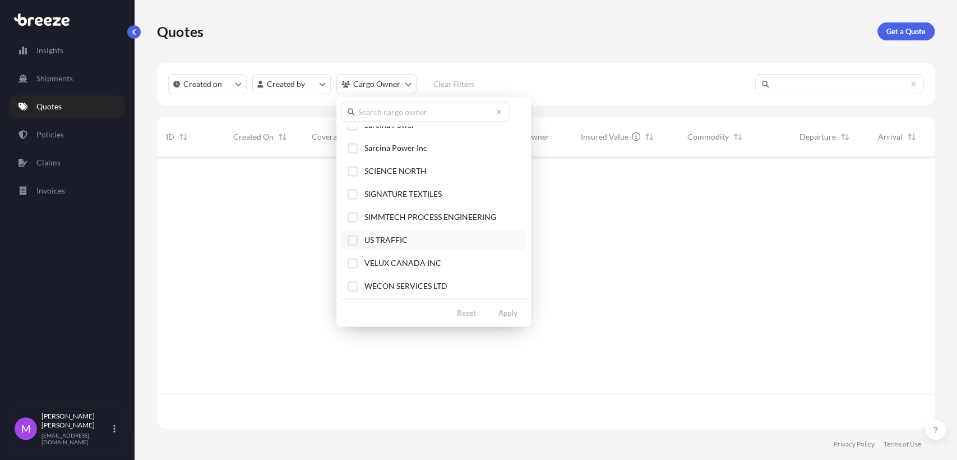
scroll to position [163, 0]
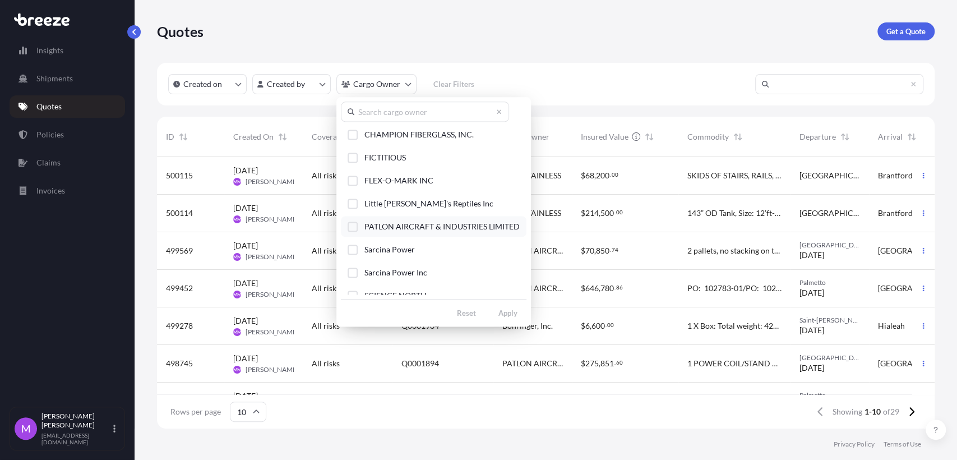
click at [349, 230] on button "PATLON AIRCRAFT & INDUSTRIES LIMITED" at bounding box center [434, 226] width 186 height 21
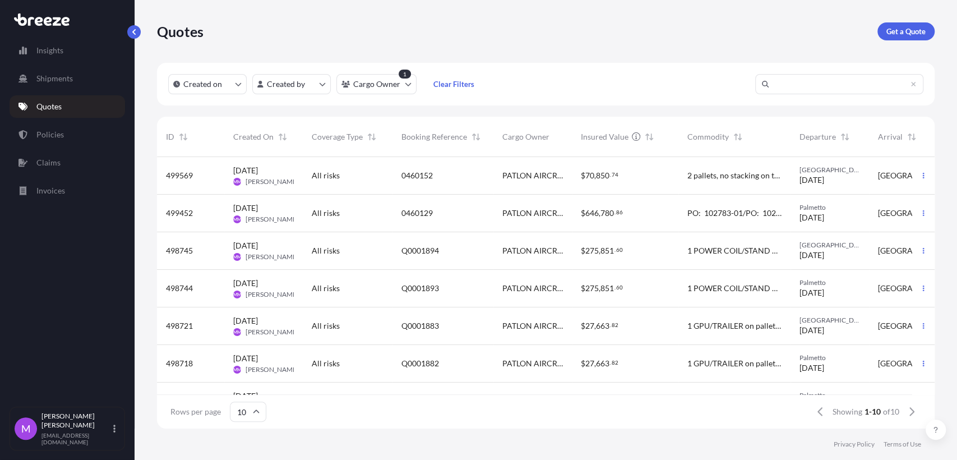
click at [812, 77] on input "text" at bounding box center [839, 84] width 168 height 20
paste input "Q0001792"
type input "Q0001792"
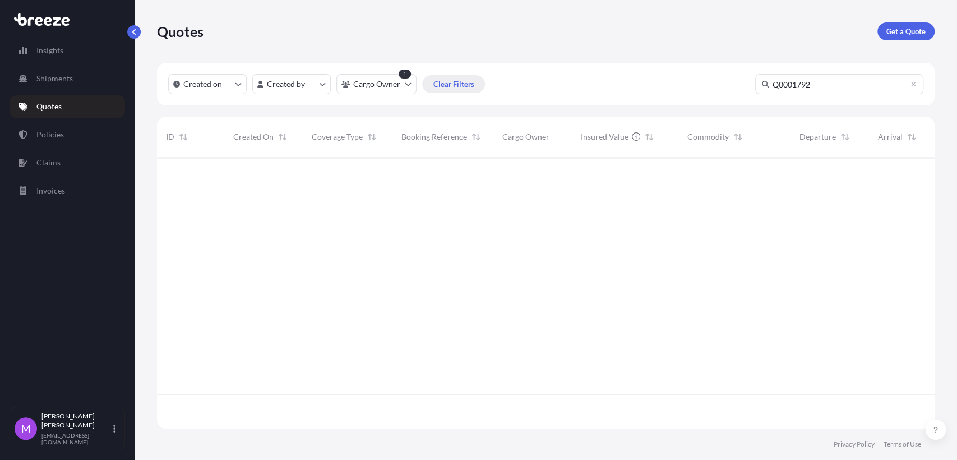
scroll to position [302, 768]
drag, startPoint x: 820, startPoint y: 86, endPoint x: 734, endPoint y: 84, distance: 85.8
click at [734, 84] on div "Created on Created by Cargo Owner 1 Clear Filters" at bounding box center [546, 84] width 778 height 43
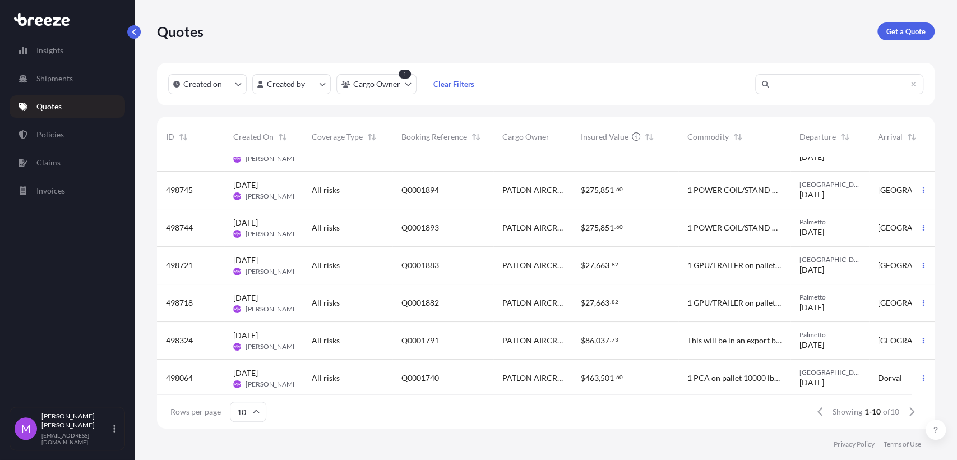
scroll to position [148, 0]
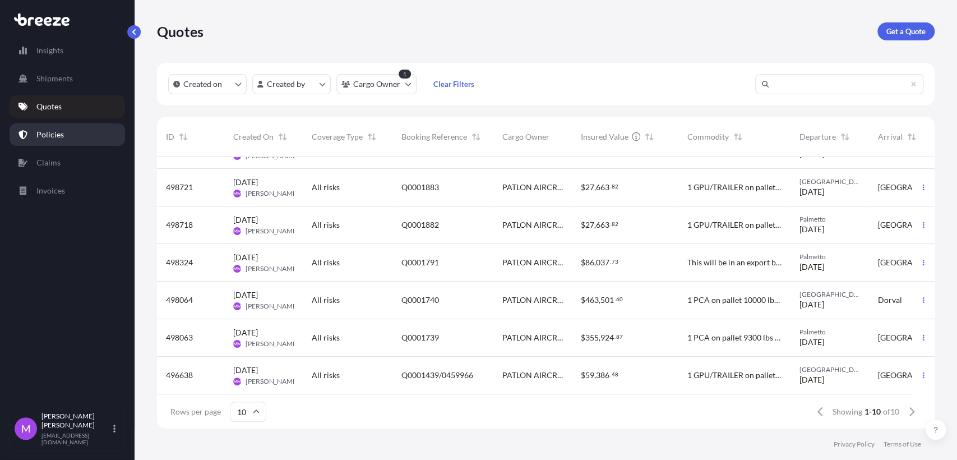
click at [36, 137] on link "Policies" at bounding box center [67, 134] width 115 height 22
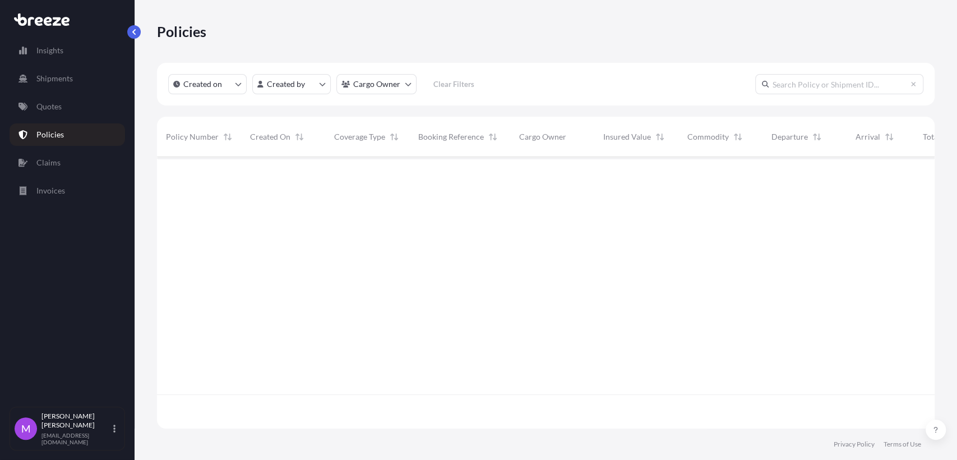
scroll to position [267, 768]
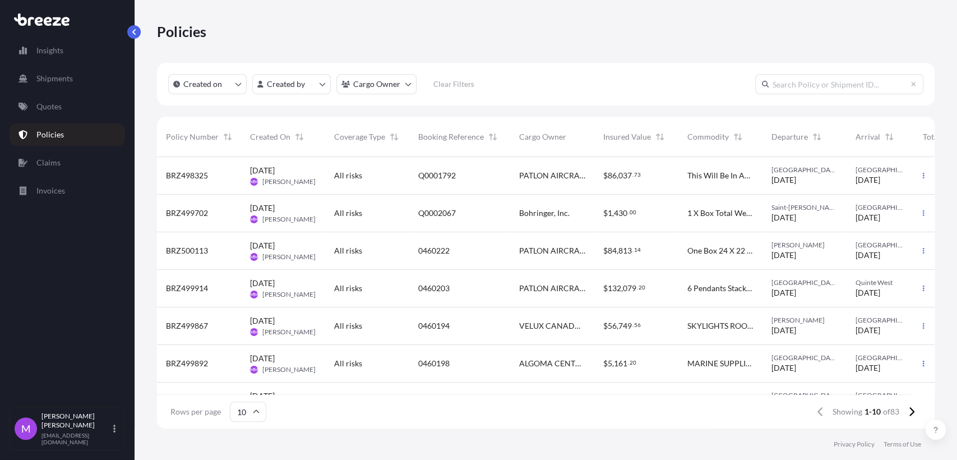
click at [468, 178] on div "Q0001792" at bounding box center [459, 175] width 83 height 11
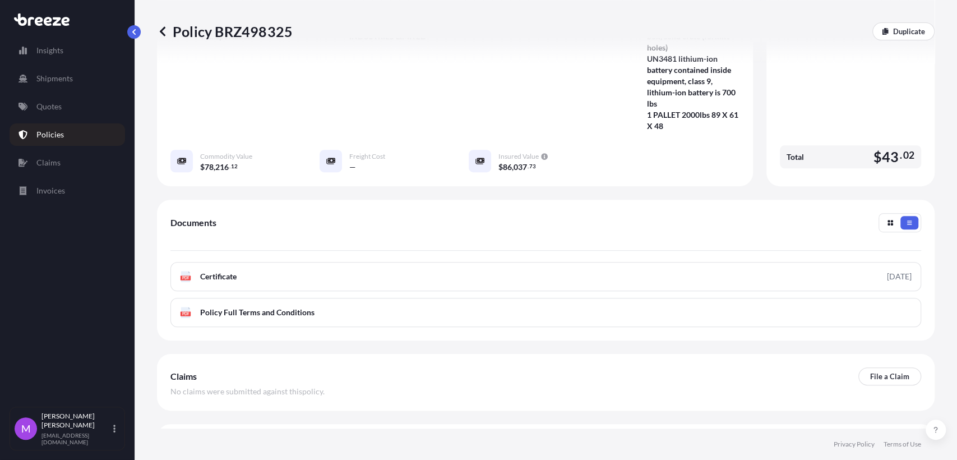
scroll to position [304, 0]
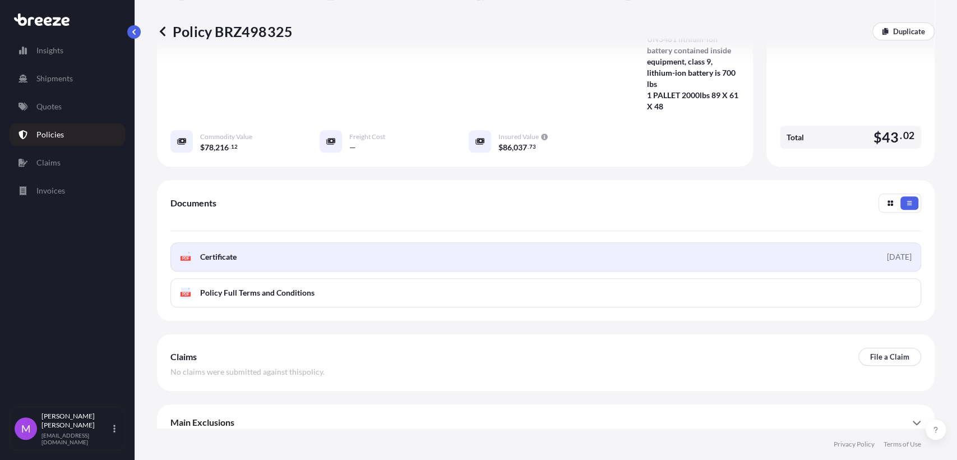
click at [443, 252] on link "PDF Certificate [DATE]" at bounding box center [545, 256] width 751 height 29
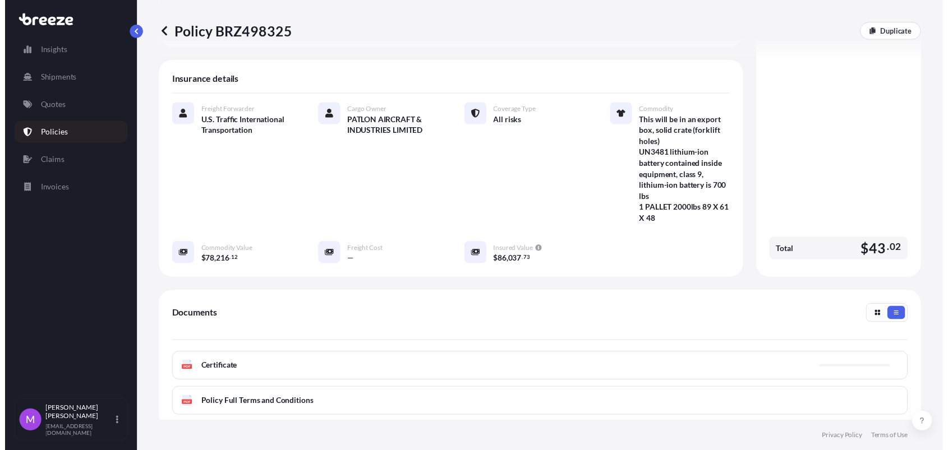
scroll to position [54, 0]
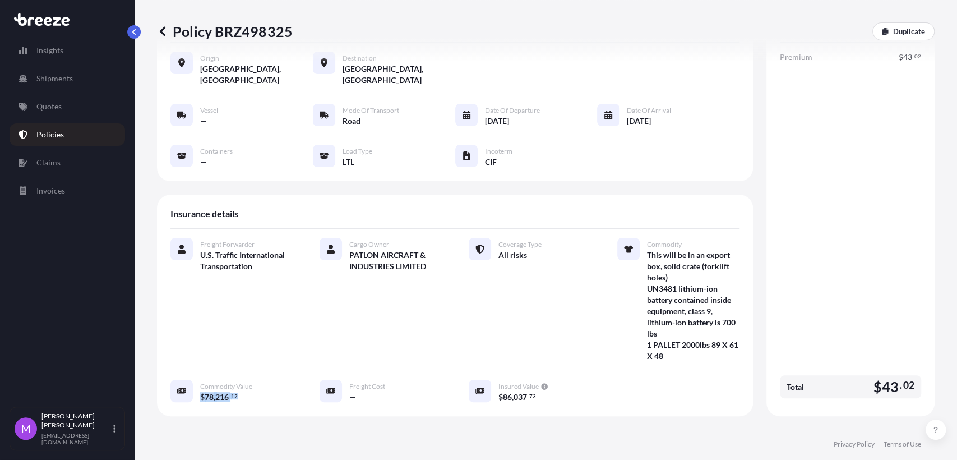
drag, startPoint x: 200, startPoint y: 386, endPoint x: 247, endPoint y: 387, distance: 47.1
click at [247, 387] on div "Commodity Value $ 78 , 216 . 12" at bounding box center [231, 391] width 122 height 23
copy span "$ 78 , 216 . 12"
click at [72, 48] on link "Insights" at bounding box center [67, 50] width 115 height 22
select select "2025"
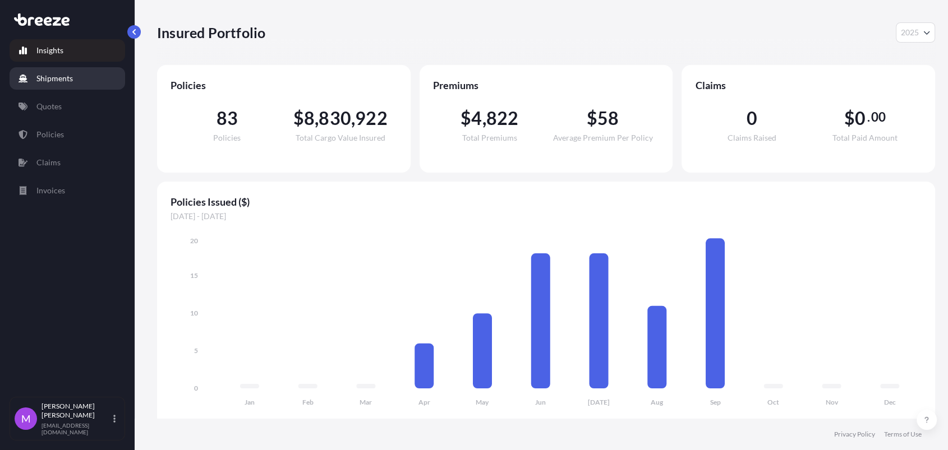
click at [68, 76] on p "Shipments" at bounding box center [54, 78] width 36 height 11
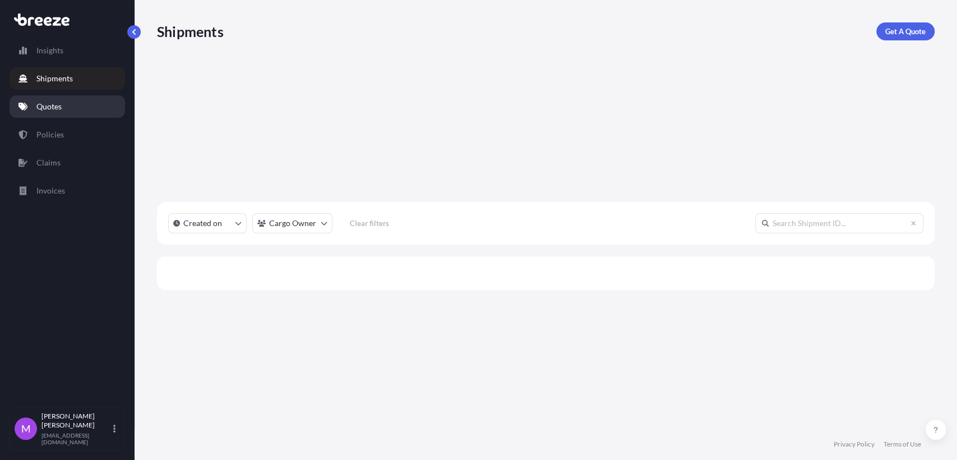
scroll to position [267, 768]
click at [71, 108] on link "Quotes" at bounding box center [67, 106] width 115 height 22
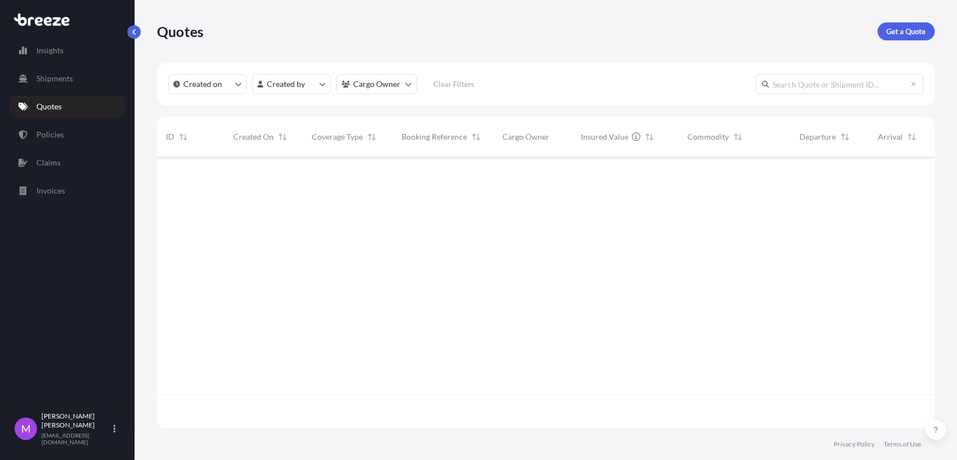
scroll to position [267, 768]
click at [808, 75] on input "text" at bounding box center [839, 84] width 168 height 20
paste input "BRZ500113"
type input "BRZ500113"
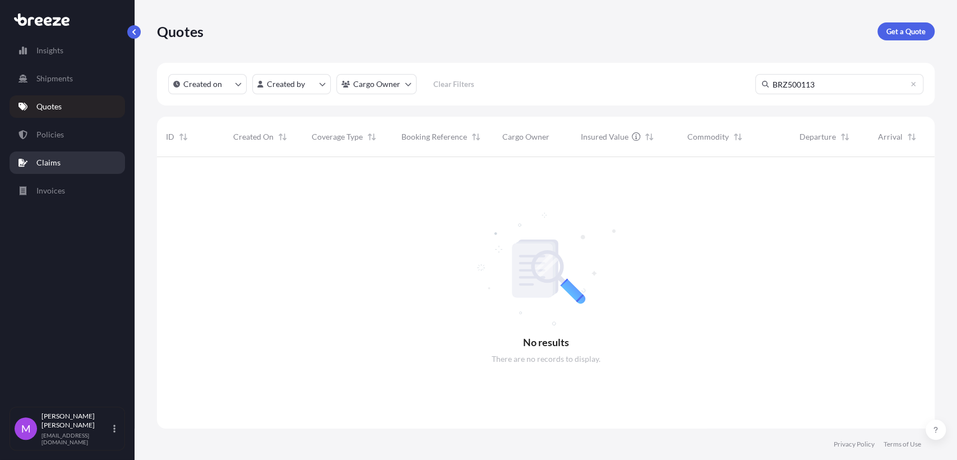
scroll to position [302, 768]
click at [57, 109] on p "Quotes" at bounding box center [48, 106] width 25 height 11
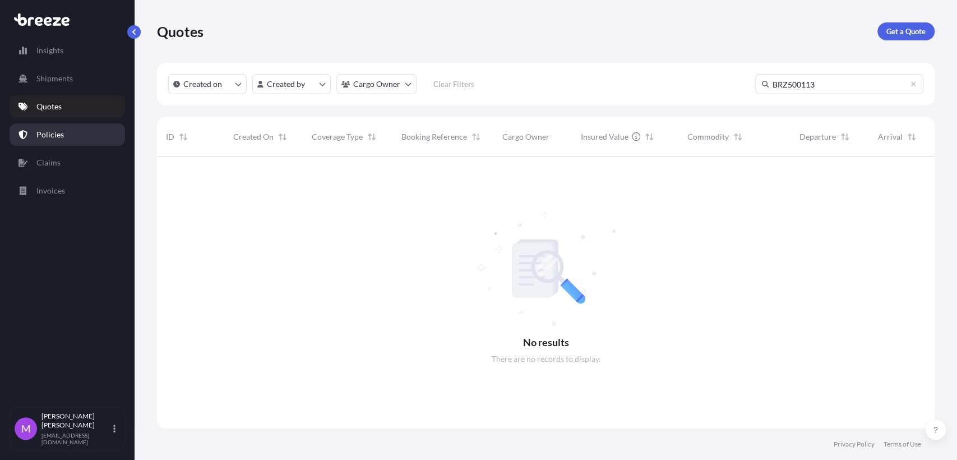
click at [54, 141] on link "Policies" at bounding box center [67, 134] width 115 height 22
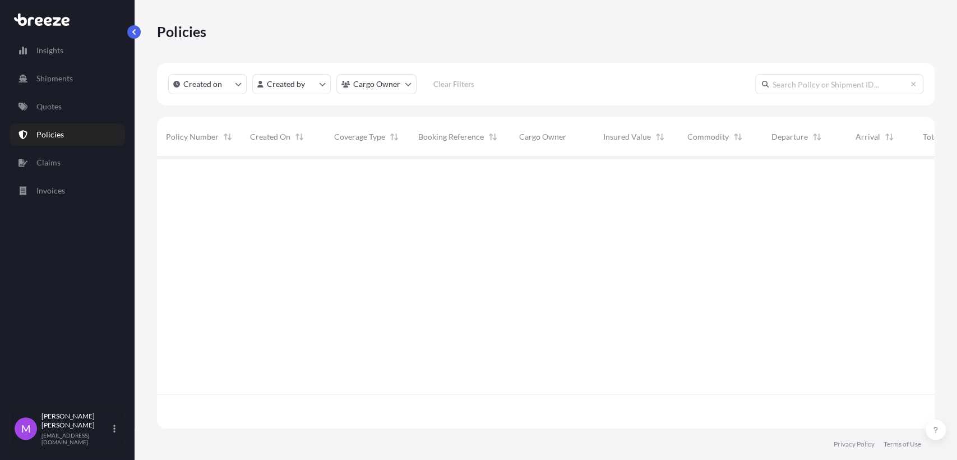
scroll to position [267, 768]
click at [830, 76] on input "text" at bounding box center [839, 84] width 168 height 20
paste input "BRZ500113"
type input "BRZ500113"
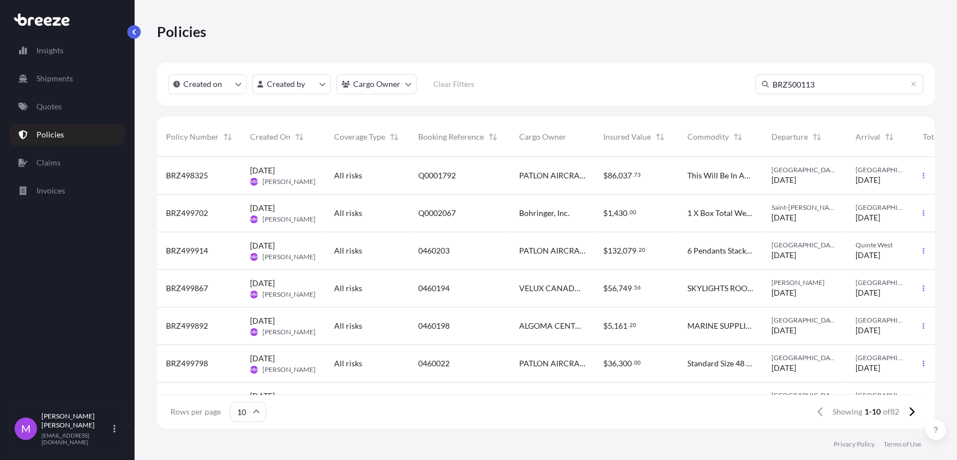
click at [820, 82] on input "BRZ500113" at bounding box center [839, 84] width 168 height 20
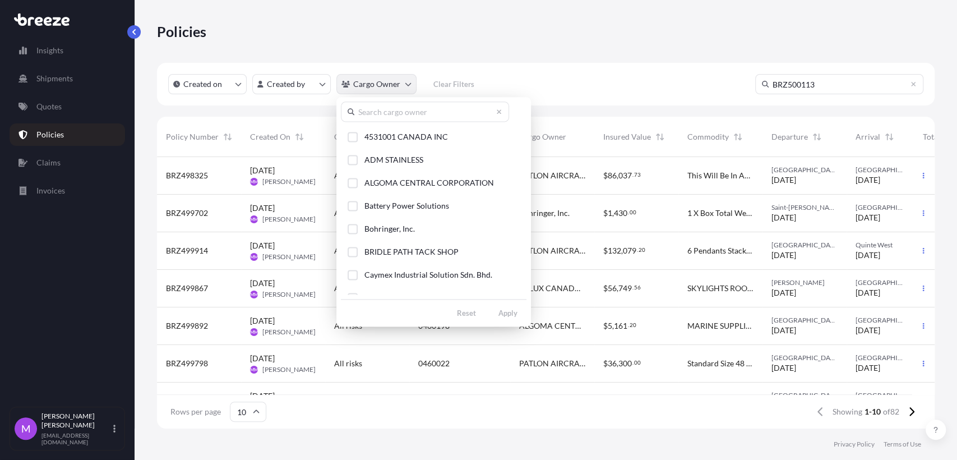
click at [408, 87] on html "Insights Shipments Quotes Policies Claims Invoices M [PERSON_NAME] [EMAIL_ADDRE…" at bounding box center [478, 230] width 957 height 460
click at [793, 52] on html "Insights Shipments Quotes Policies Claims Invoices M [PERSON_NAME] [EMAIL_ADDRE…" at bounding box center [478, 230] width 957 height 460
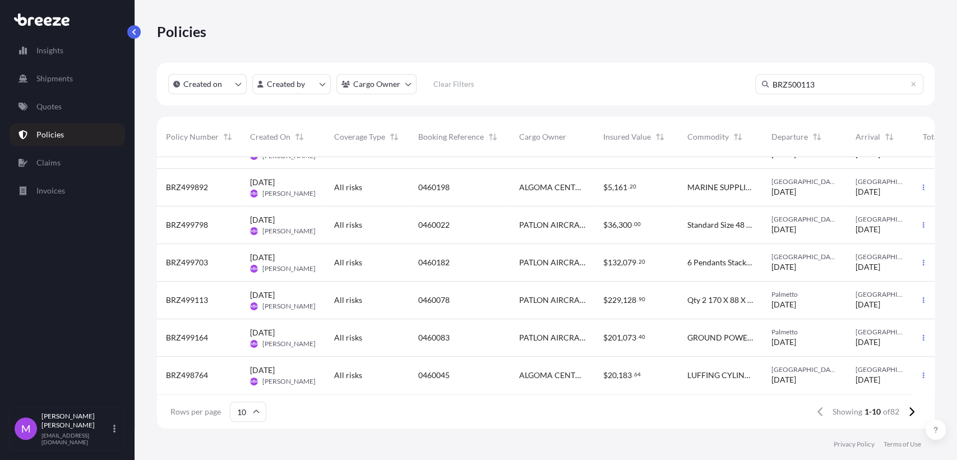
scroll to position [148, 0]
click at [870, 80] on input "BRZ500113" at bounding box center [839, 84] width 168 height 20
drag, startPoint x: 868, startPoint y: 80, endPoint x: 635, endPoint y: 87, distance: 233.9
click at [635, 87] on div "Created on Created by Cargo Owner Clear Filters BRZ500113" at bounding box center [546, 84] width 778 height 43
click at [762, 85] on icon at bounding box center [765, 84] width 7 height 7
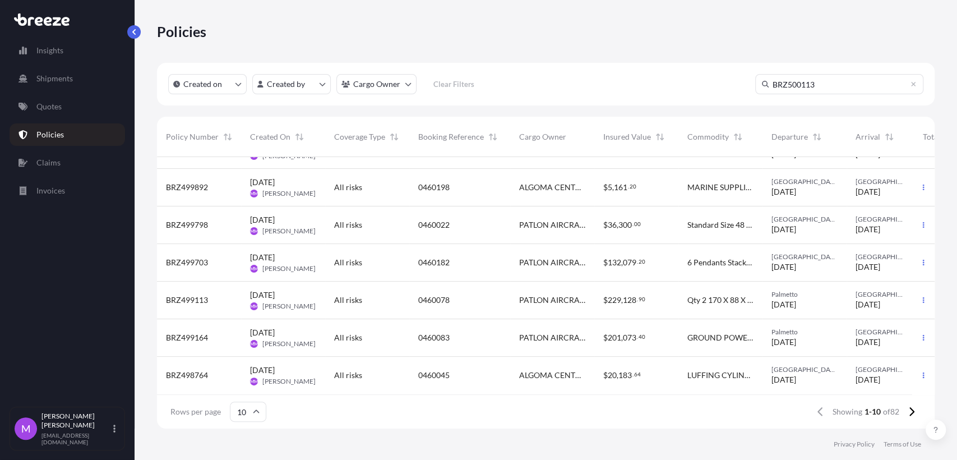
click at [762, 85] on icon at bounding box center [765, 84] width 7 height 7
click at [222, 295] on div "BRZ499113" at bounding box center [199, 299] width 66 height 11
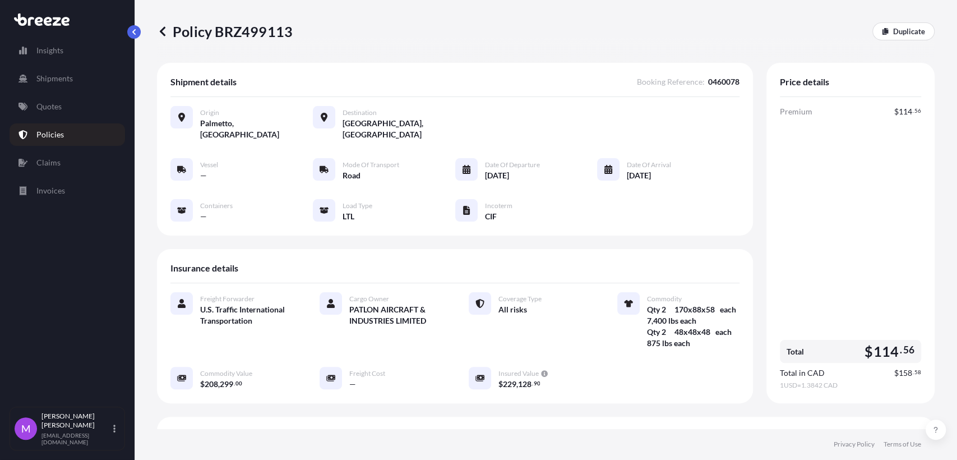
click at [81, 138] on link "Policies" at bounding box center [67, 134] width 115 height 22
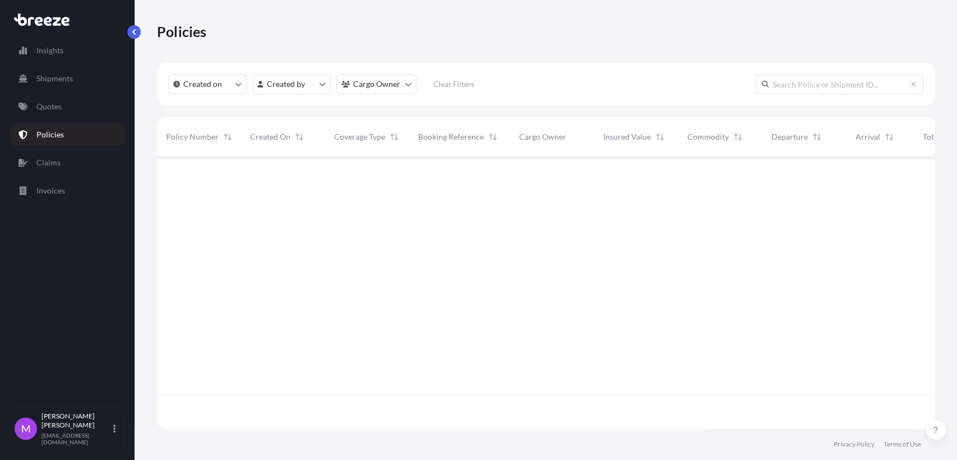
scroll to position [267, 768]
click at [792, 94] on input "text" at bounding box center [839, 84] width 168 height 20
paste input "BRZ500113"
type input "BRZ500113"
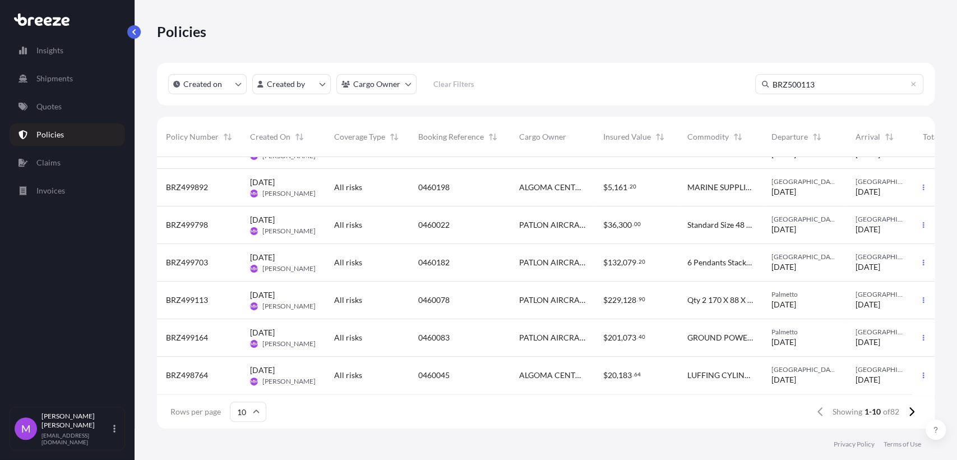
scroll to position [148, 0]
click at [910, 411] on icon at bounding box center [911, 411] width 6 height 10
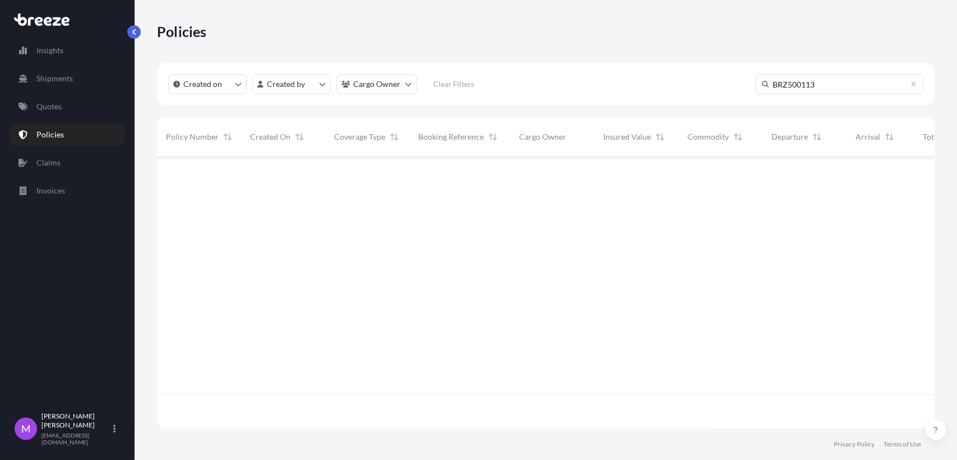
scroll to position [302, 768]
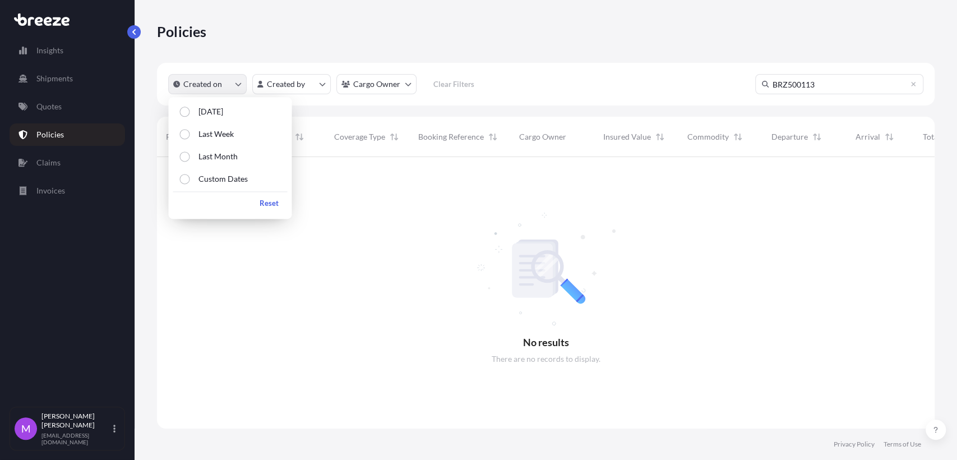
click at [244, 82] on button "Created on" at bounding box center [207, 84] width 78 height 20
click at [303, 90] on html "Insights Shipments Quotes Policies Claims Invoices M [PERSON_NAME] [EMAIL_ADDRE…" at bounding box center [478, 230] width 957 height 460
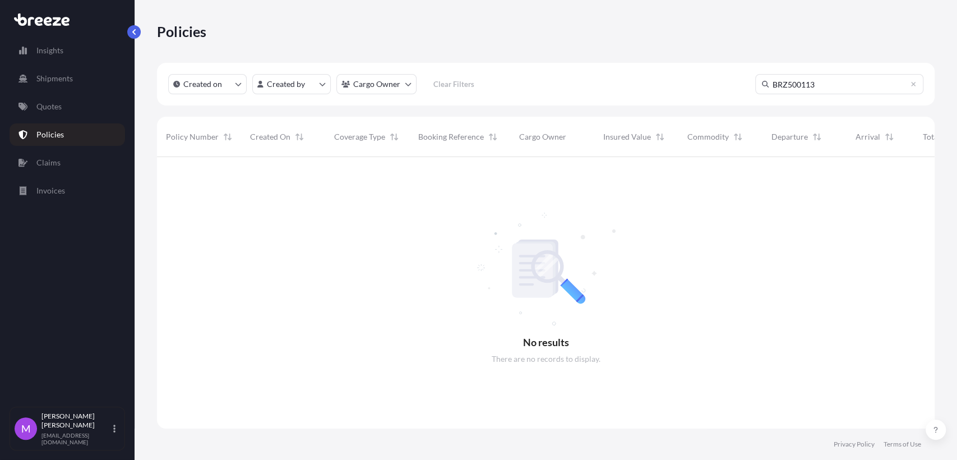
click at [369, 96] on html "Insights Shipments Quotes Policies Claims Invoices M [PERSON_NAME] [EMAIL_ADDRE…" at bounding box center [478, 230] width 957 height 460
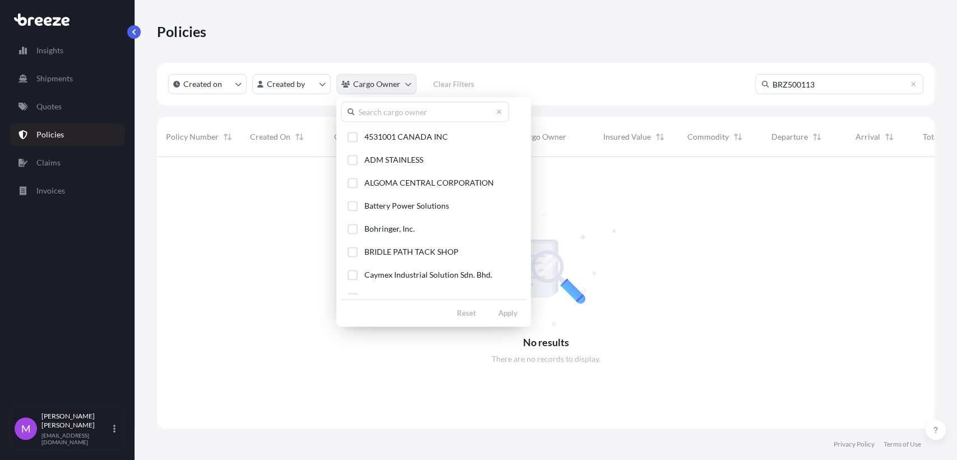
click at [372, 88] on html "Insights Shipments Quotes Policies Claims Invoices M [PERSON_NAME] [EMAIL_ADDRE…" at bounding box center [478, 230] width 957 height 460
click at [474, 85] on html "Insights Shipments Quotes Policies Claims Invoices M [PERSON_NAME] [EMAIL_ADDRE…" at bounding box center [478, 230] width 957 height 460
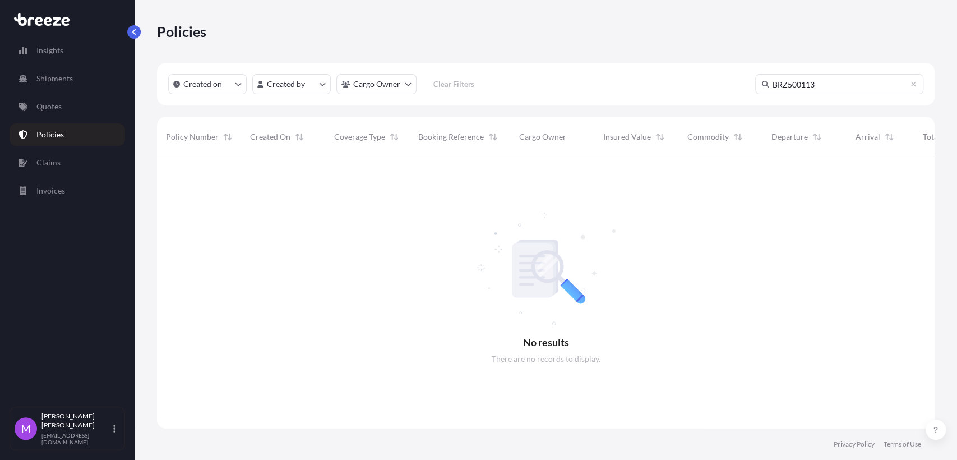
click at [61, 136] on p "Policies" at bounding box center [49, 134] width 27 height 11
click at [62, 112] on p "Quotes" at bounding box center [48, 106] width 25 height 11
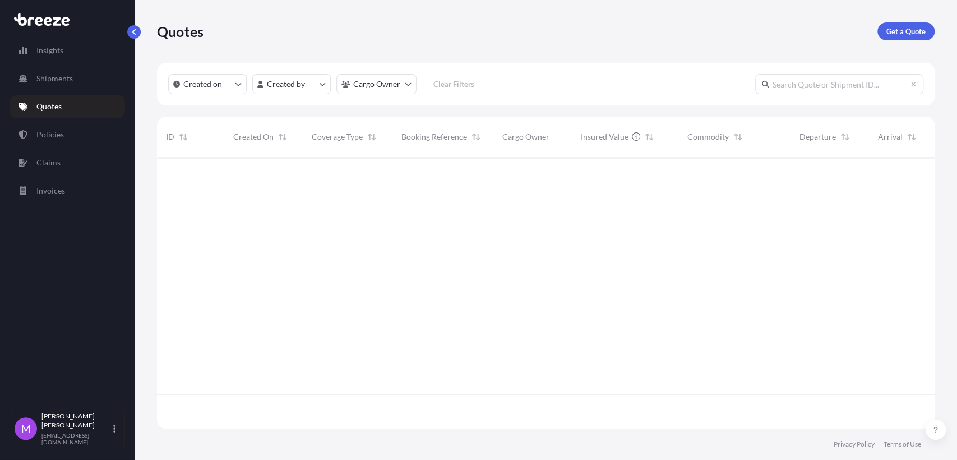
scroll to position [267, 768]
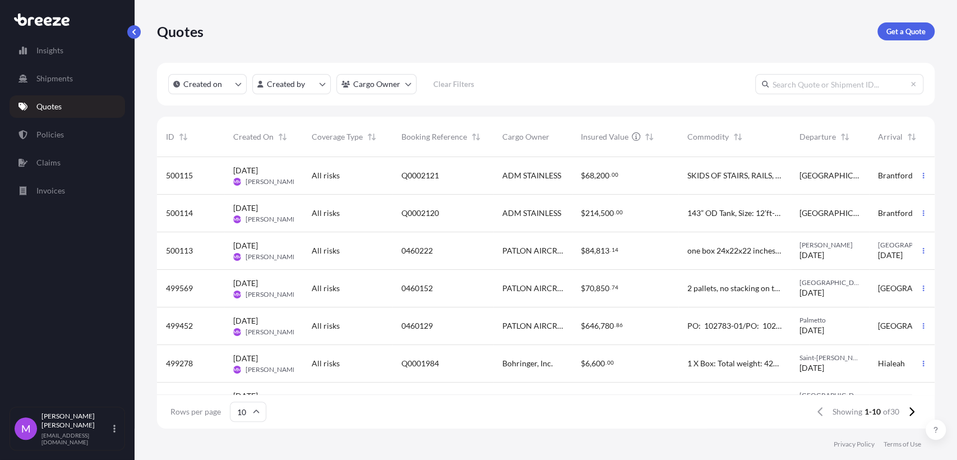
click at [789, 80] on input "text" at bounding box center [839, 84] width 168 height 20
paste input "0460222"
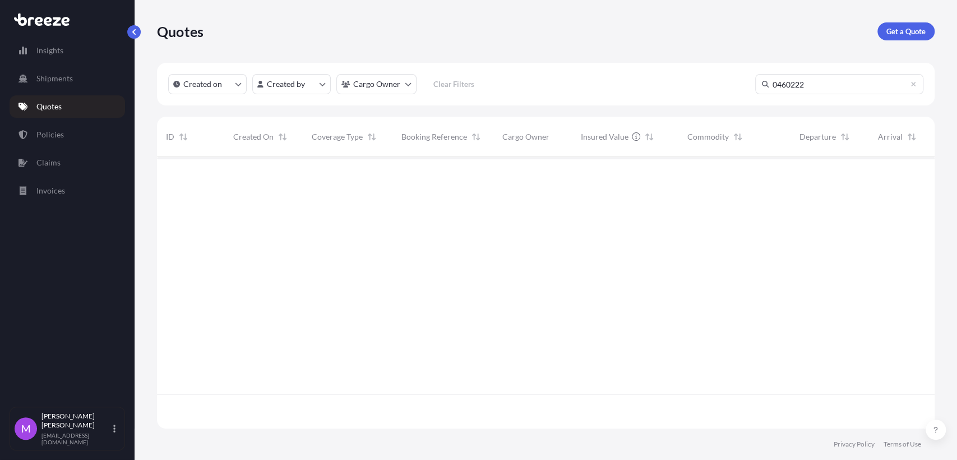
type input "0460222"
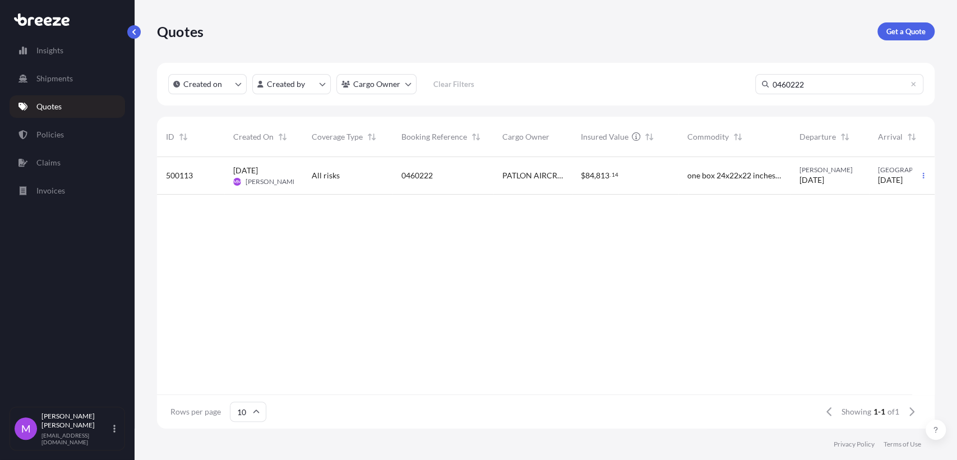
click at [492, 193] on div "0460222" at bounding box center [442, 176] width 101 height 38
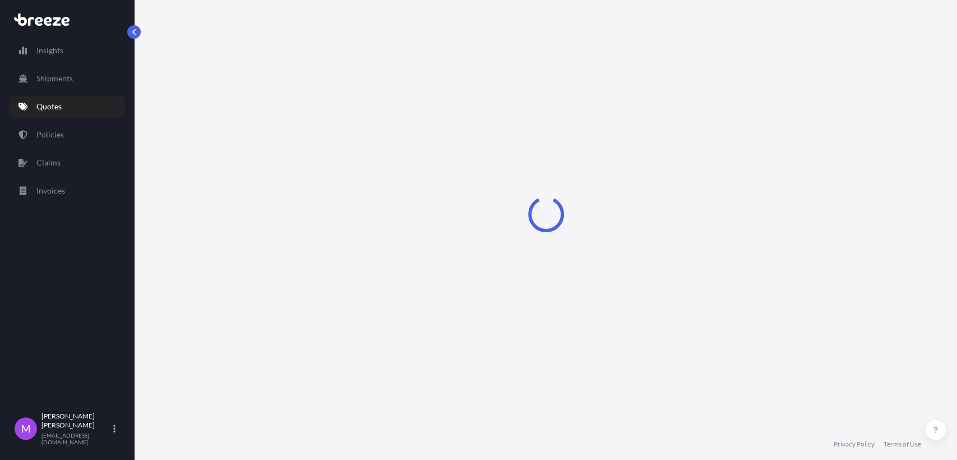
select select "Road"
select select "1"
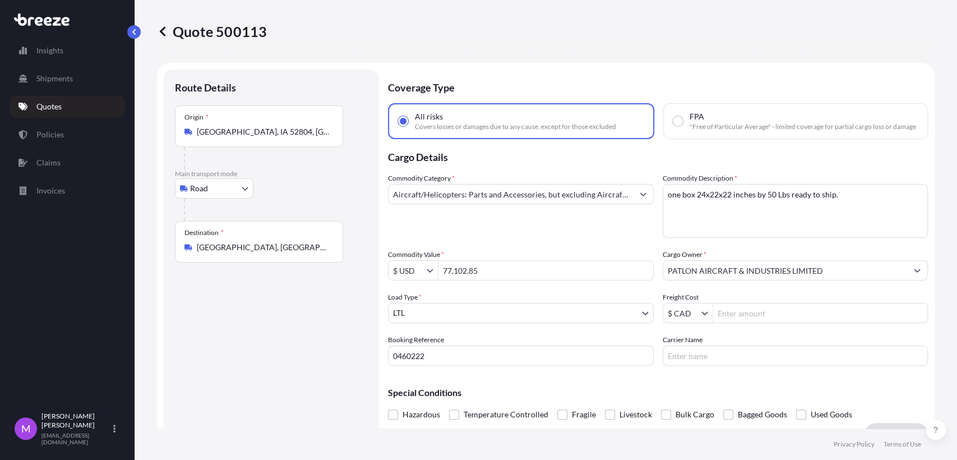
click at [167, 29] on icon at bounding box center [162, 31] width 11 height 11
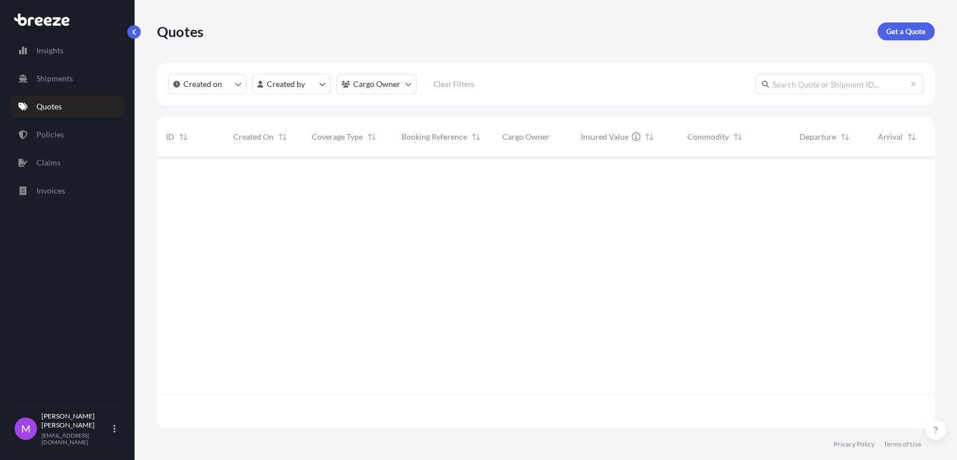
scroll to position [267, 768]
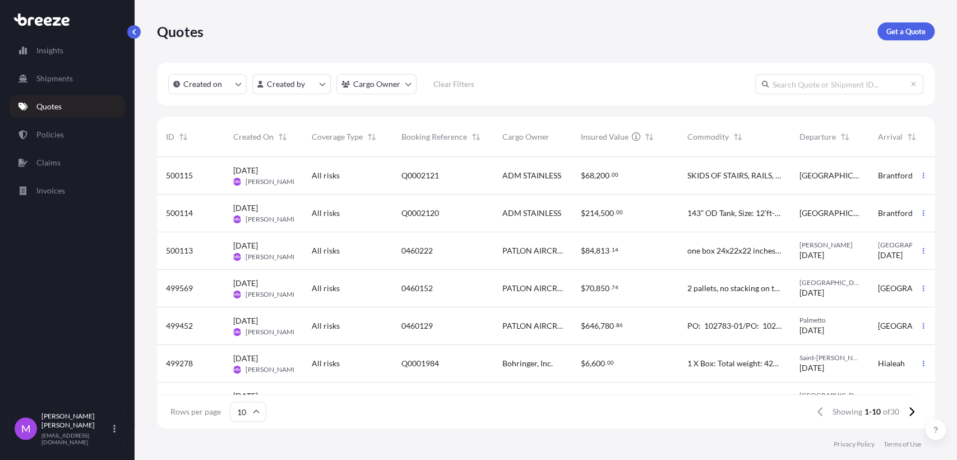
click at [794, 78] on input "text" at bounding box center [839, 84] width 168 height 20
paste input "0460222"
type input "0460222"
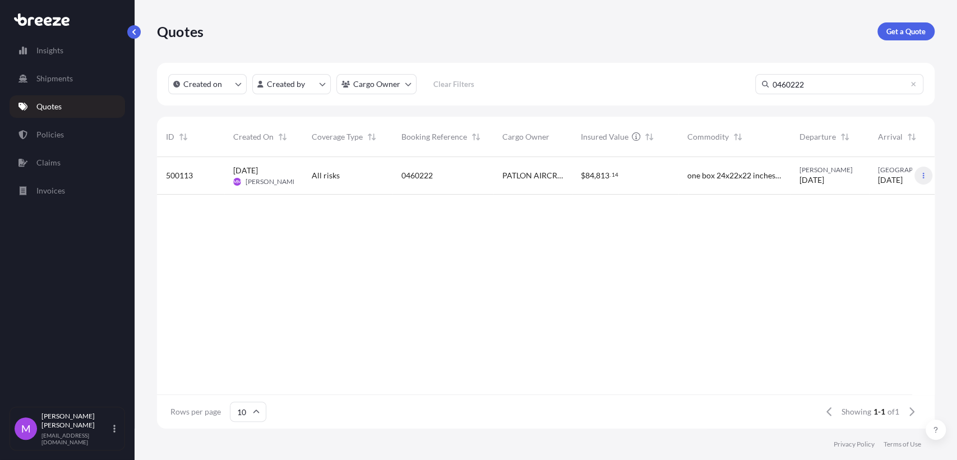
click at [926, 176] on icon "button" at bounding box center [923, 175] width 7 height 7
click at [889, 200] on p "Duplicate quote" at bounding box center [879, 197] width 56 height 11
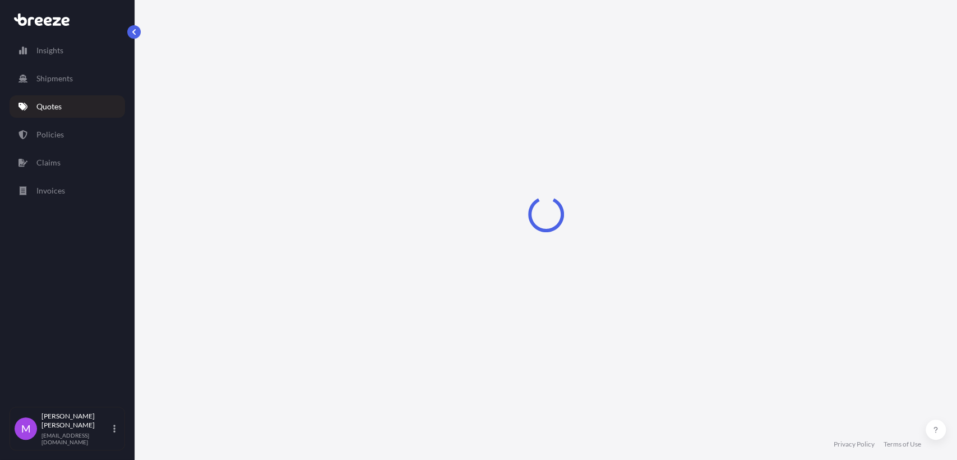
select select "Road"
select select "1"
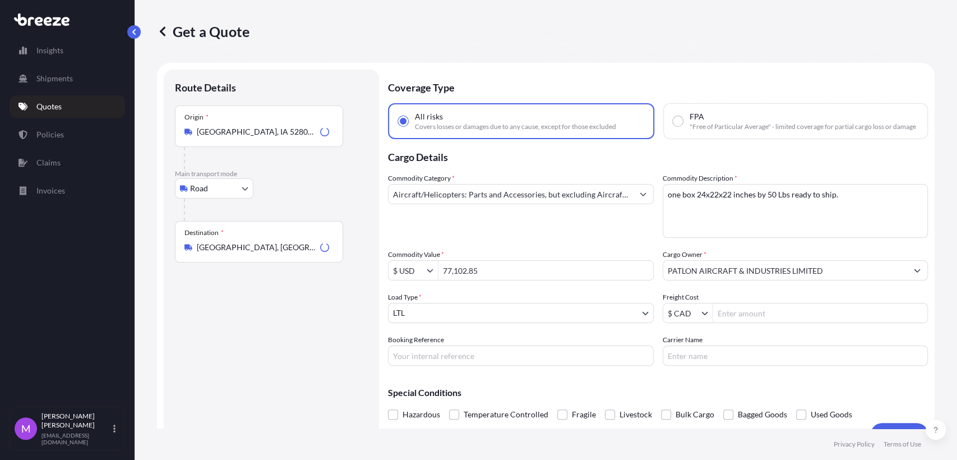
scroll to position [18, 0]
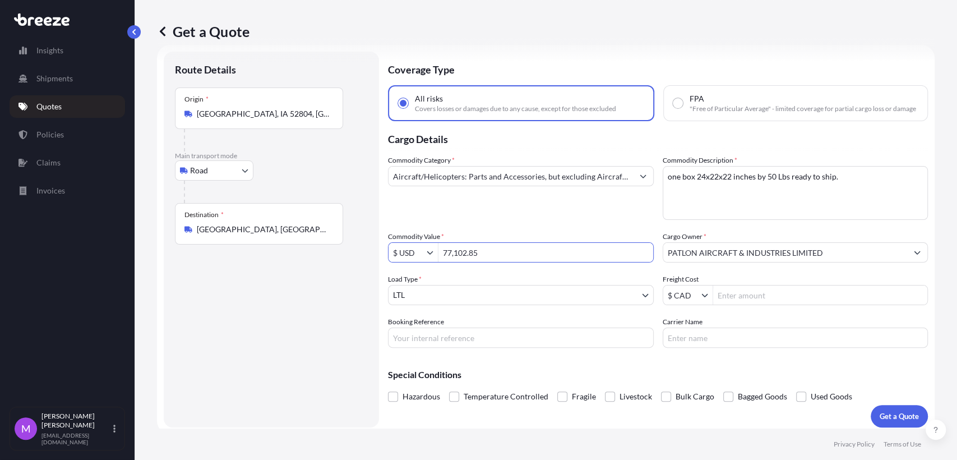
drag, startPoint x: 520, startPoint y: 259, endPoint x: 440, endPoint y: 270, distance: 81.5
click at [428, 262] on div "$ USD 77,102.85" at bounding box center [521, 252] width 266 height 20
paste input "225,308."
click at [507, 260] on input "225,308.5" at bounding box center [545, 252] width 215 height 20
type input "225,308.5"
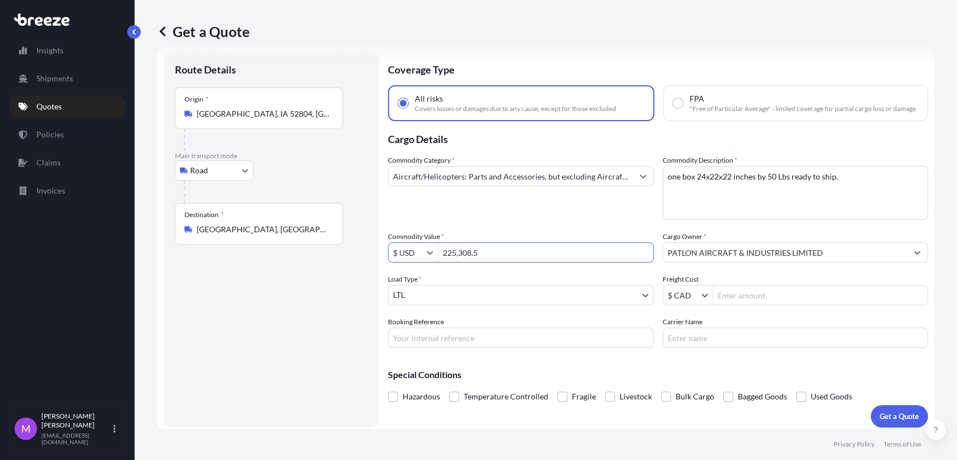
click at [404, 340] on input "Booking Reference" at bounding box center [521, 337] width 266 height 20
click at [452, 343] on input "Booking Reference" at bounding box center [521, 337] width 266 height 20
paste input "0460222"
type input "0460222"
click at [884, 206] on textarea "one box 24x22x22 inches by 50 Lbs ready to ship." at bounding box center [796, 193] width 266 height 54
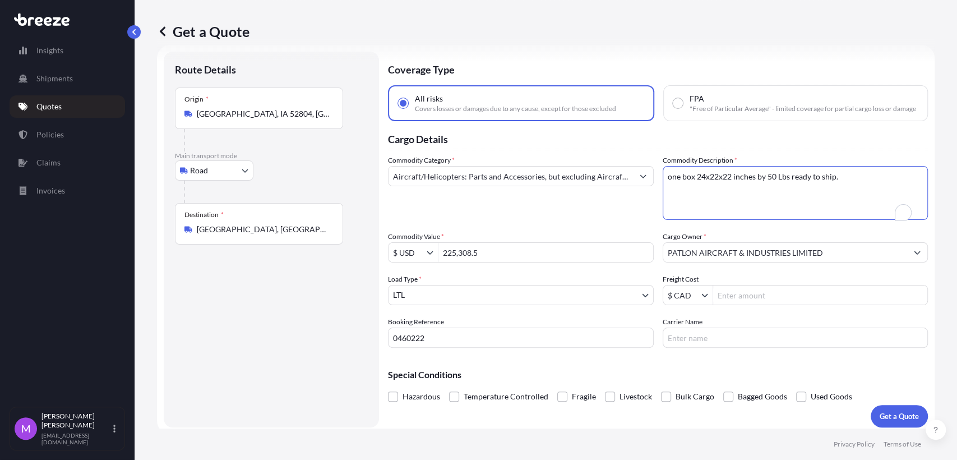
click at [884, 202] on textarea "one box 24x22x22 inches by 50 Lbs ready to ship." at bounding box center [796, 193] width 266 height 54
drag, startPoint x: 831, startPoint y: 195, endPoint x: 814, endPoint y: 195, distance: 17.4
click at [830, 195] on textarea "one box 24x22x22 inches by 50 Lbs ready to ship." at bounding box center [796, 193] width 266 height 54
click at [798, 198] on textarea "one box 24x22x22 inches by 50 Lbs ready to ship." at bounding box center [796, 193] width 266 height 54
drag, startPoint x: 807, startPoint y: 190, endPoint x: 710, endPoint y: 186, distance: 97.1
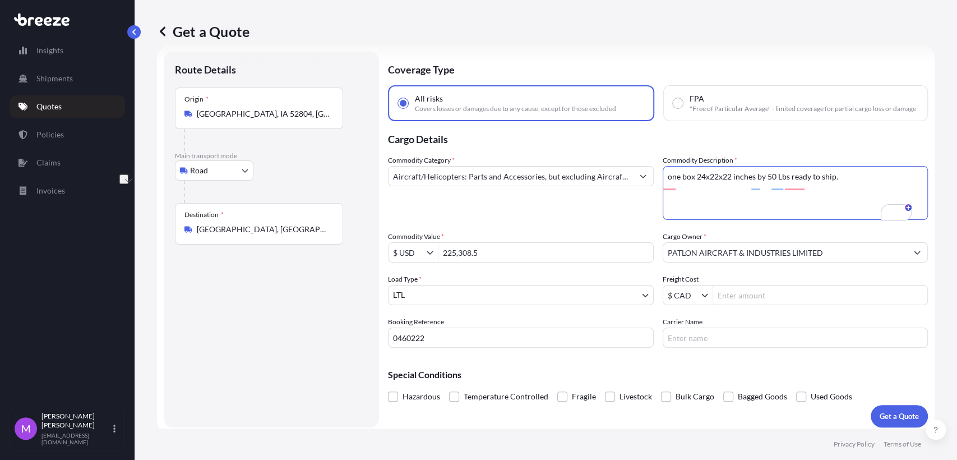
drag, startPoint x: 710, startPoint y: 186, endPoint x: 694, endPoint y: 199, distance: 21.2
click at [694, 199] on textarea "one box 24x22x22 inches by 50 Lbs ready to ship." at bounding box center [796, 193] width 266 height 54
click at [698, 179] on textarea "one box 24x22x22 inches by 50 Lbs ready to ship." at bounding box center [796, 193] width 266 height 54
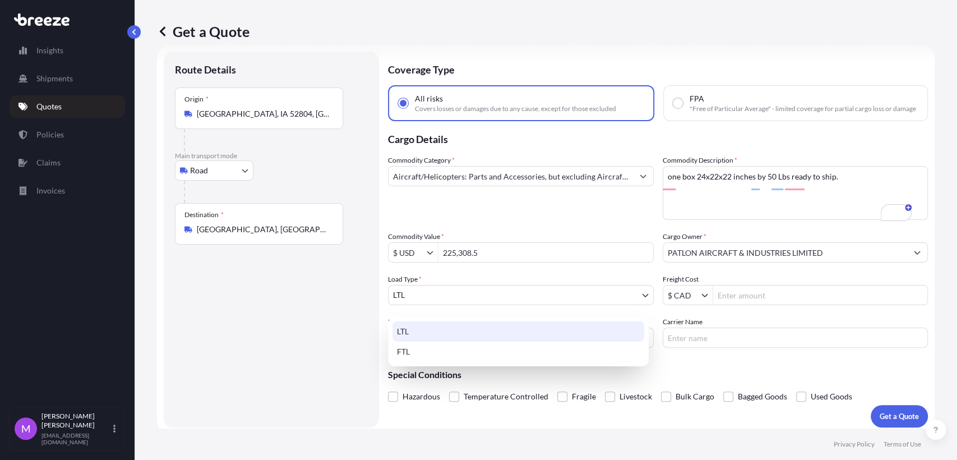
click at [438, 310] on body "Insights Shipments Quotes Policies Claims Invoices M [PERSON_NAME] [EMAIL_ADDRE…" at bounding box center [478, 230] width 957 height 460
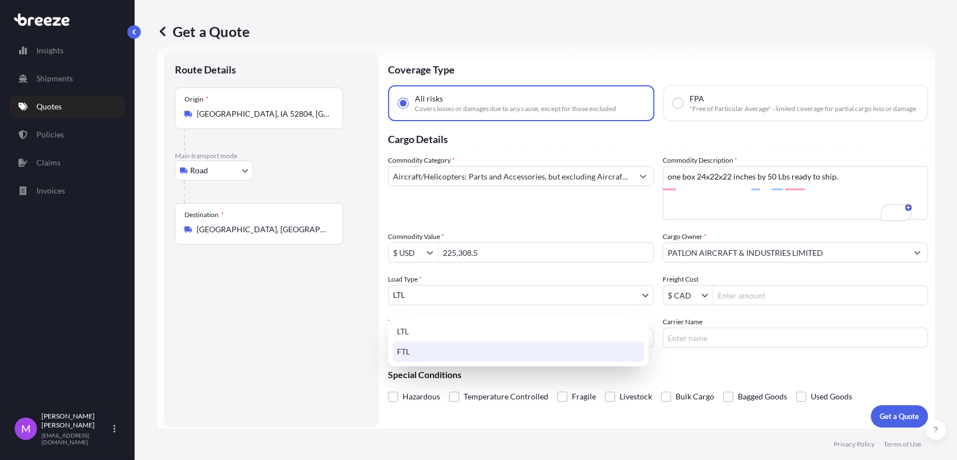
click at [430, 350] on div "FTL" at bounding box center [518, 351] width 252 height 20
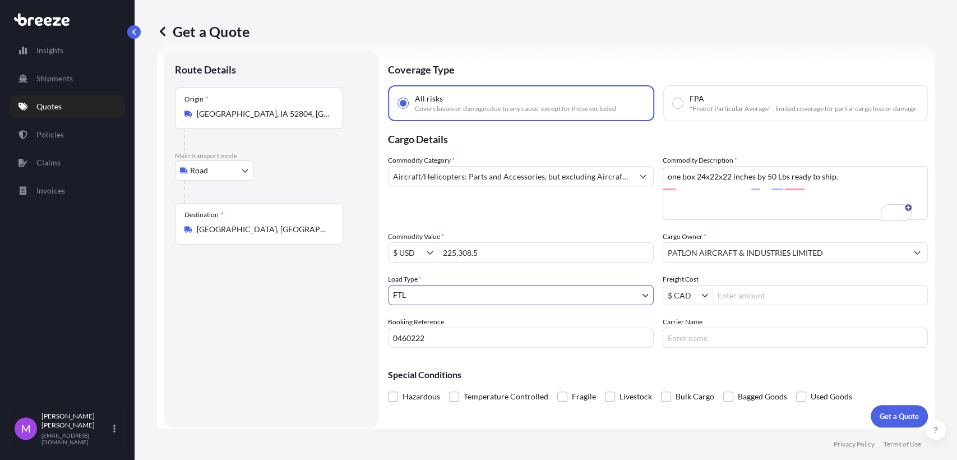
click at [280, 363] on div "Route Details Place of loading Road Road Rail Origin * [GEOGRAPHIC_DATA] Main t…" at bounding box center [271, 239] width 193 height 353
click at [327, 448] on footer "Privacy Policy Terms of Use" at bounding box center [546, 443] width 822 height 31
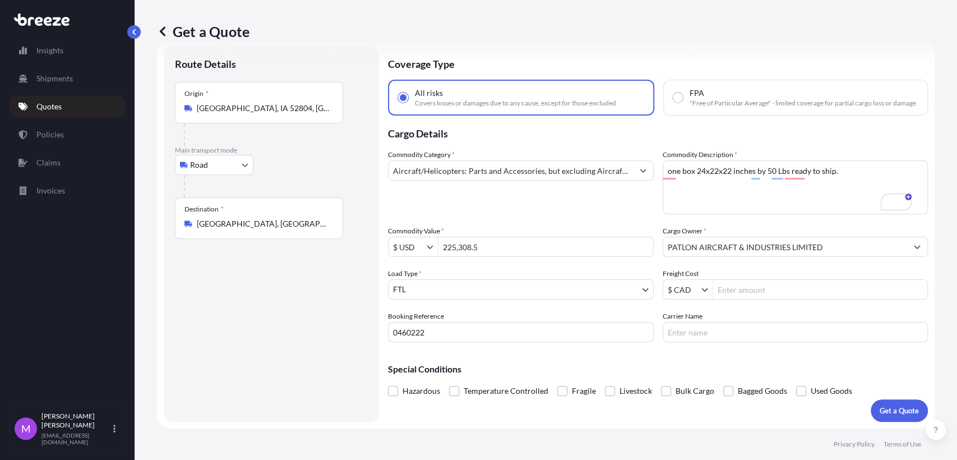
scroll to position [31, 0]
click at [892, 409] on p "Get a Quote" at bounding box center [899, 410] width 39 height 11
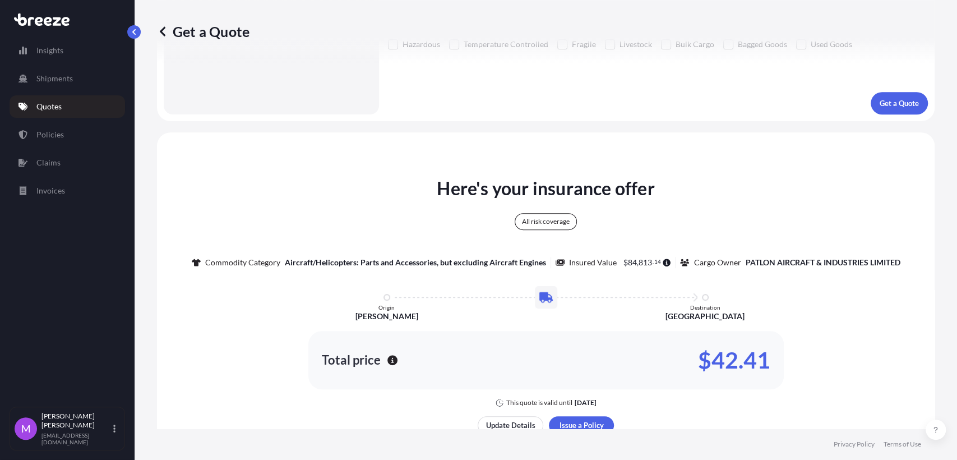
scroll to position [0, 0]
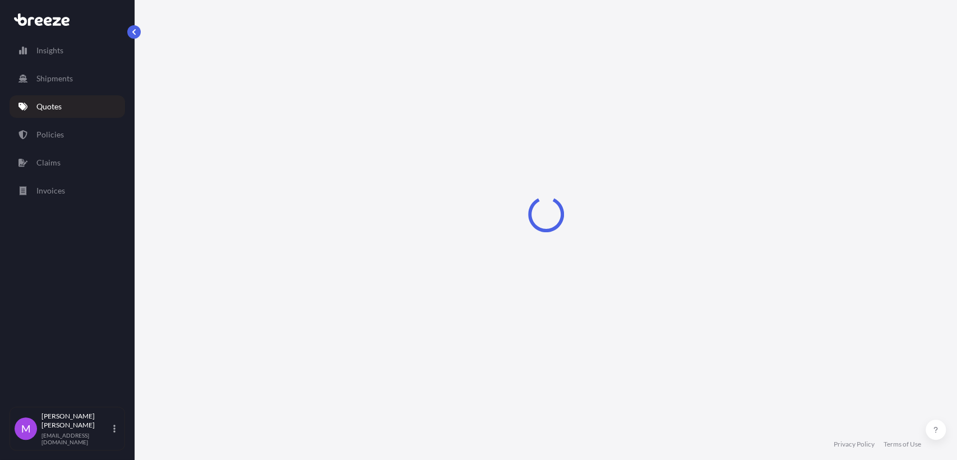
select select "Road"
select select "2"
